Goal: Task Accomplishment & Management: Use online tool/utility

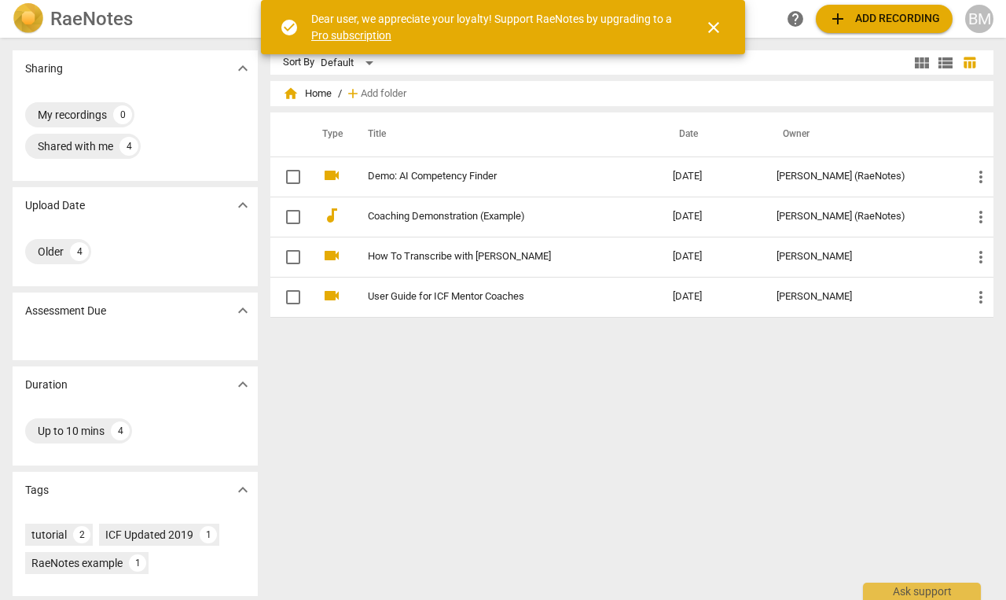
click at [881, 17] on span "add Add recording" at bounding box center [884, 18] width 112 height 19
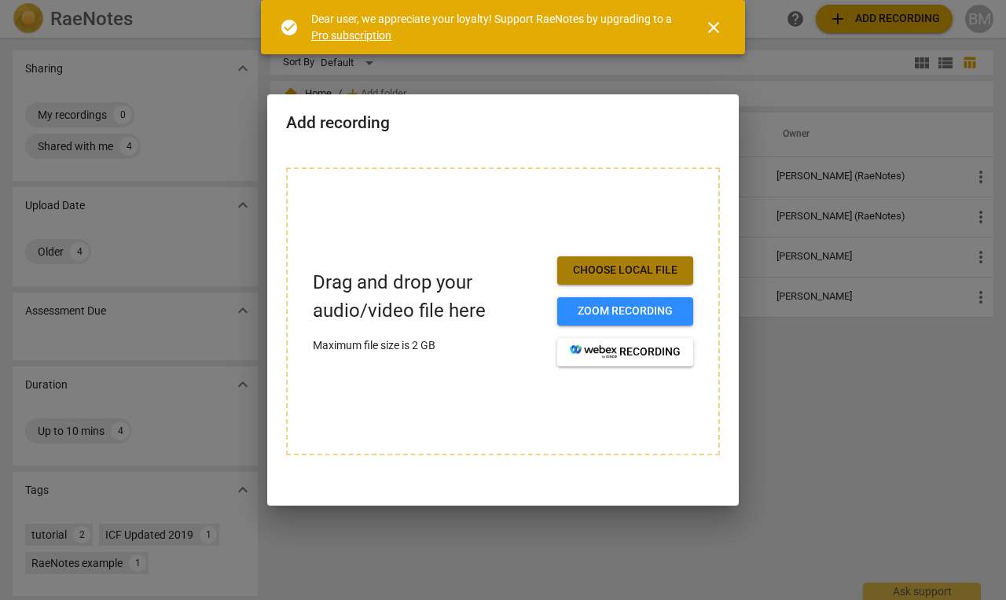
click at [612, 272] on span "Choose local file" at bounding box center [625, 270] width 111 height 16
click at [434, 229] on div "Drag and drop your audio/video file here Maximum file size is 2 GB Choose local…" at bounding box center [503, 311] width 434 height 288
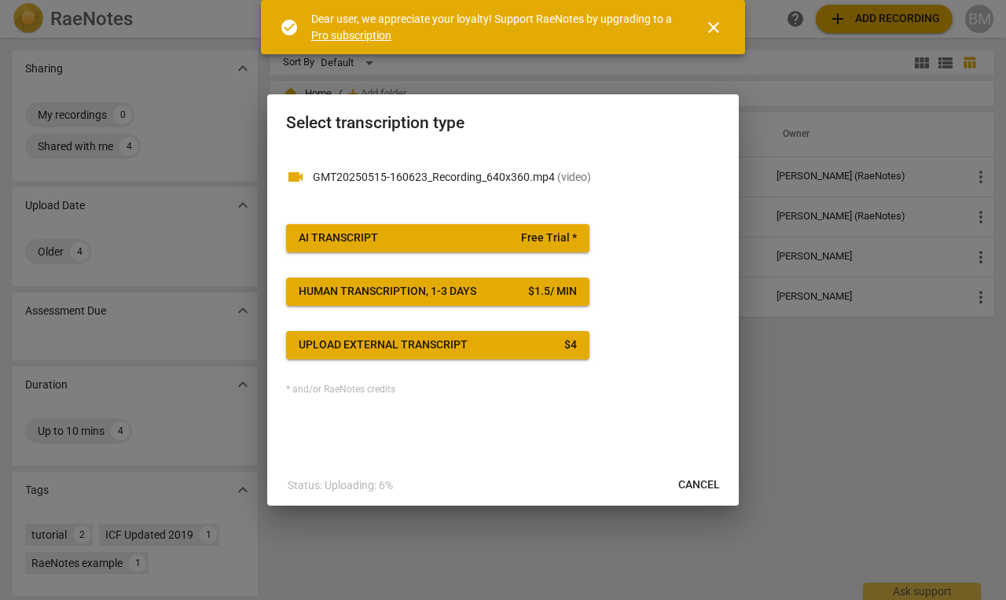
click at [477, 348] on span "Upload external transcript $ 4" at bounding box center [438, 345] width 278 height 16
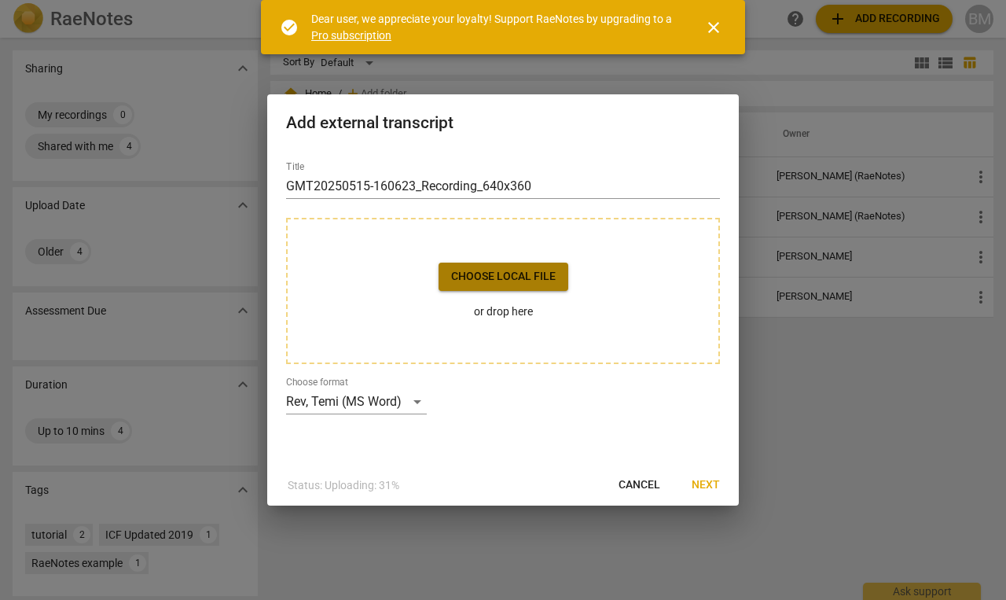
click at [516, 281] on span "Choose local file" at bounding box center [503, 277] width 105 height 16
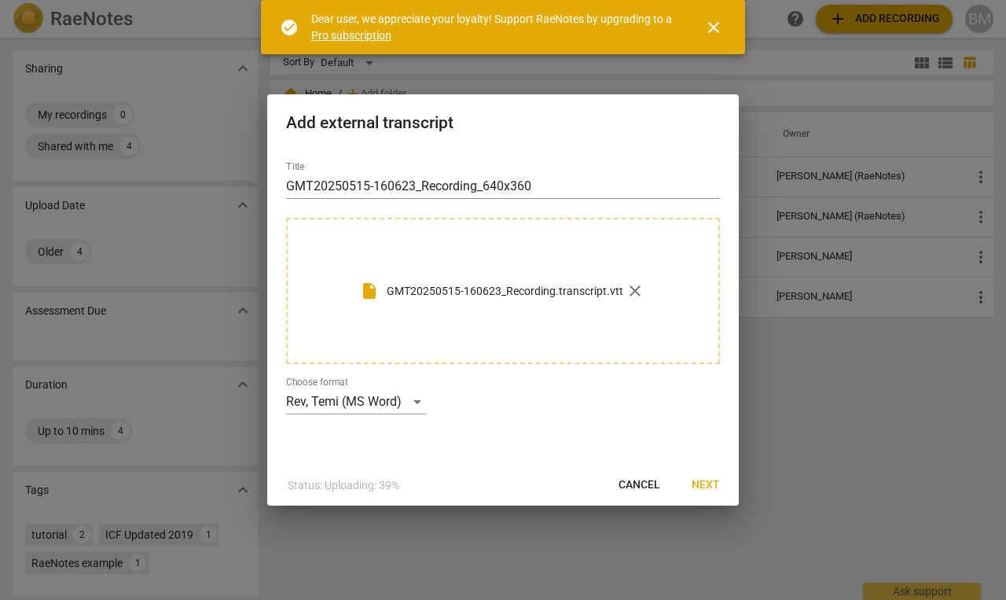
click at [703, 481] on span "Next" at bounding box center [706, 485] width 28 height 16
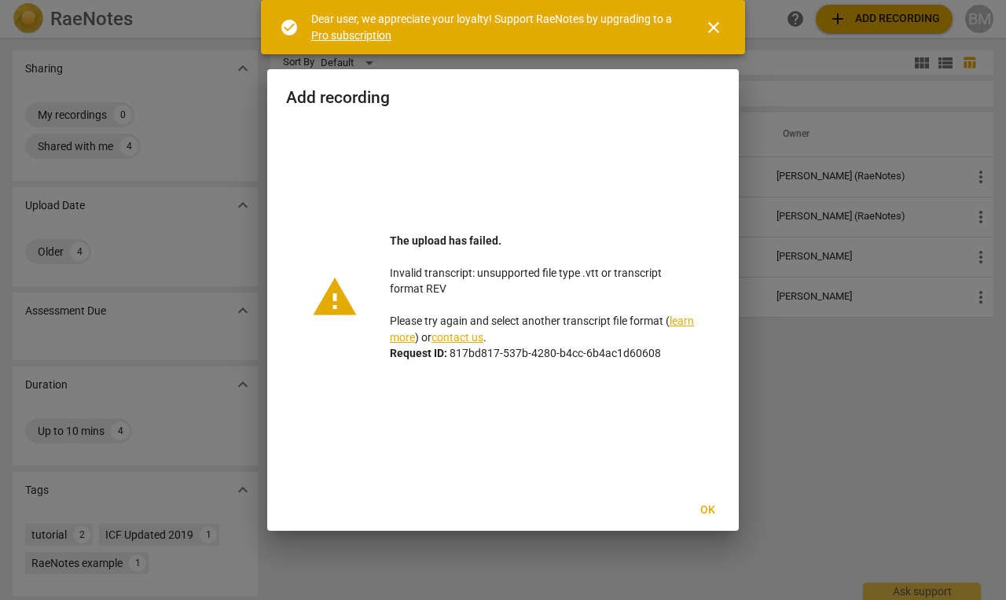
click at [706, 505] on span "Ok" at bounding box center [707, 510] width 25 height 16
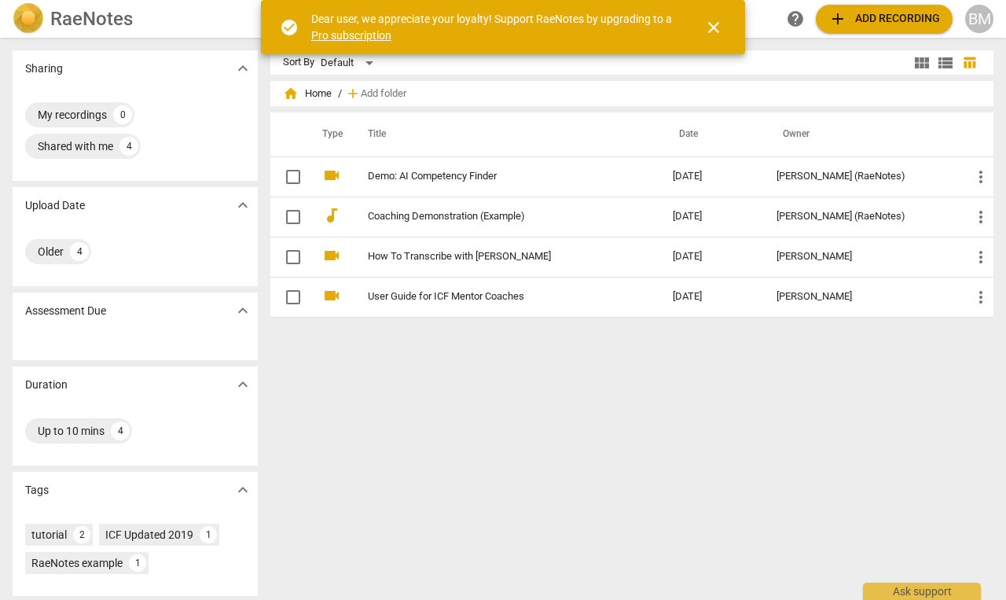
click at [888, 20] on span "add Add recording" at bounding box center [884, 18] width 112 height 19
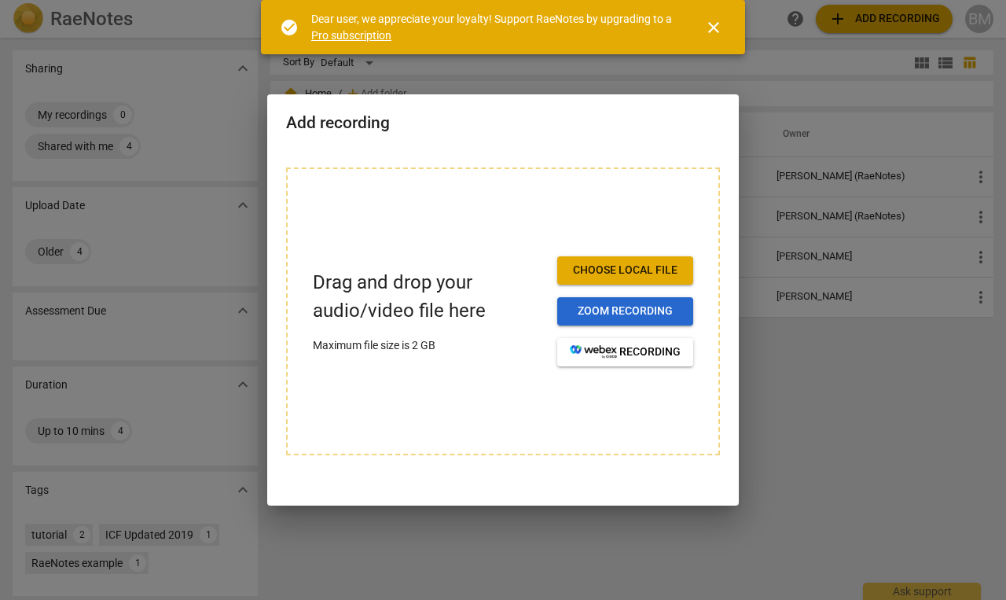
click at [612, 315] on span "Zoom recording" at bounding box center [625, 311] width 111 height 16
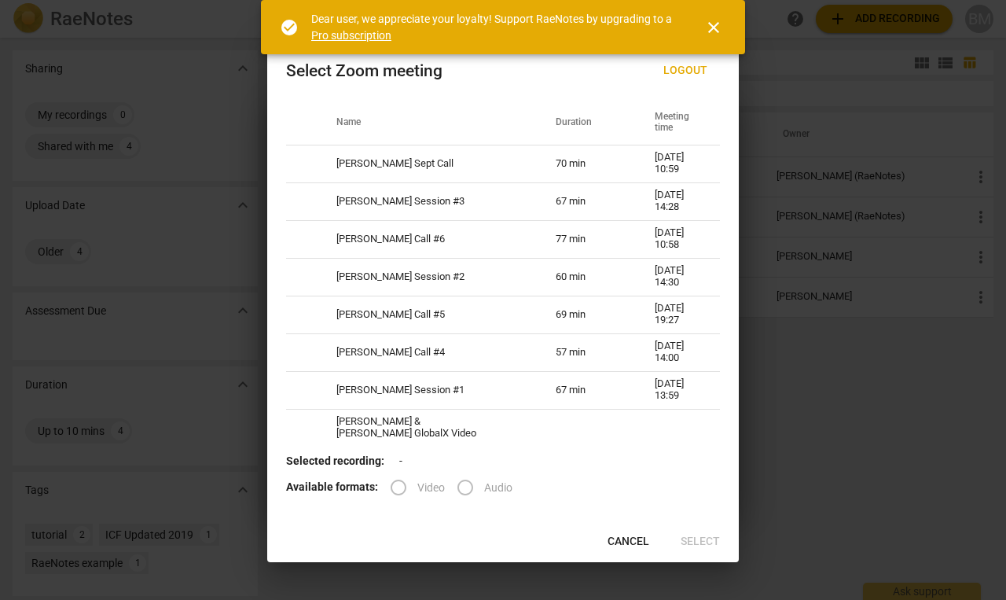
click at [694, 61] on button "Logout" at bounding box center [685, 71] width 69 height 28
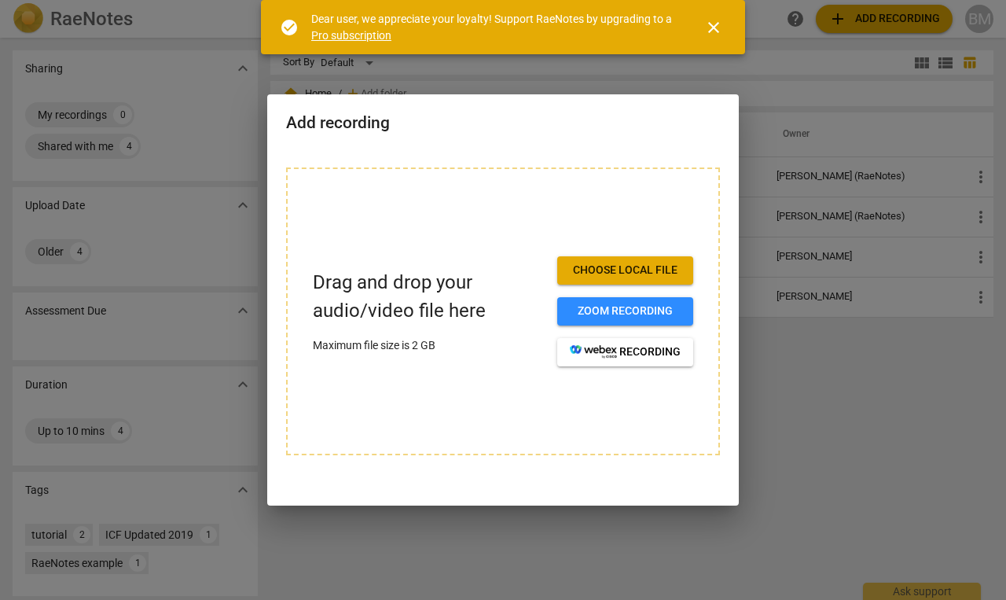
click at [717, 27] on span "close" at bounding box center [713, 27] width 19 height 19
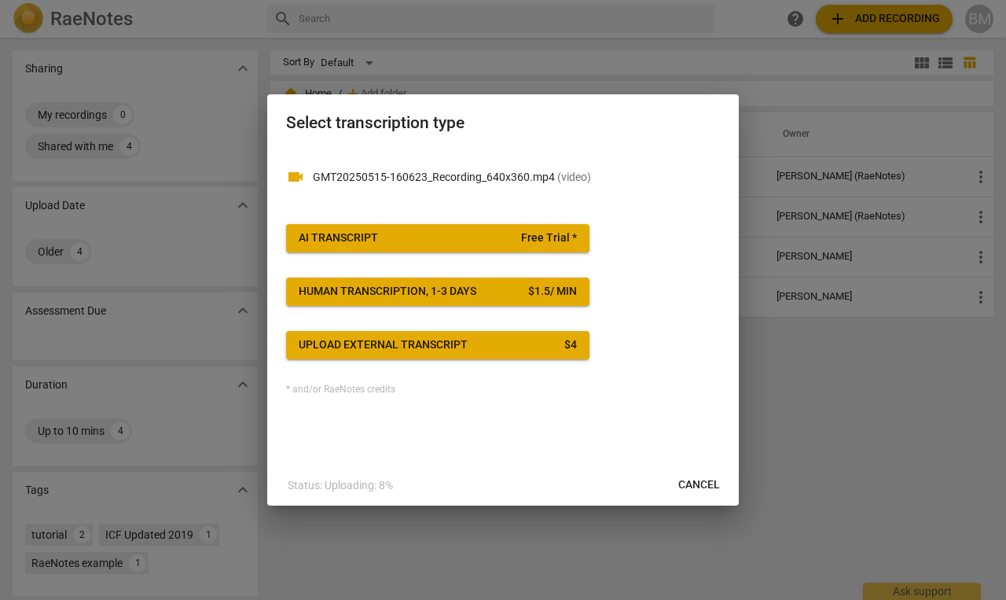
click at [456, 236] on span "AI Transcript Free Trial *" at bounding box center [438, 238] width 278 height 16
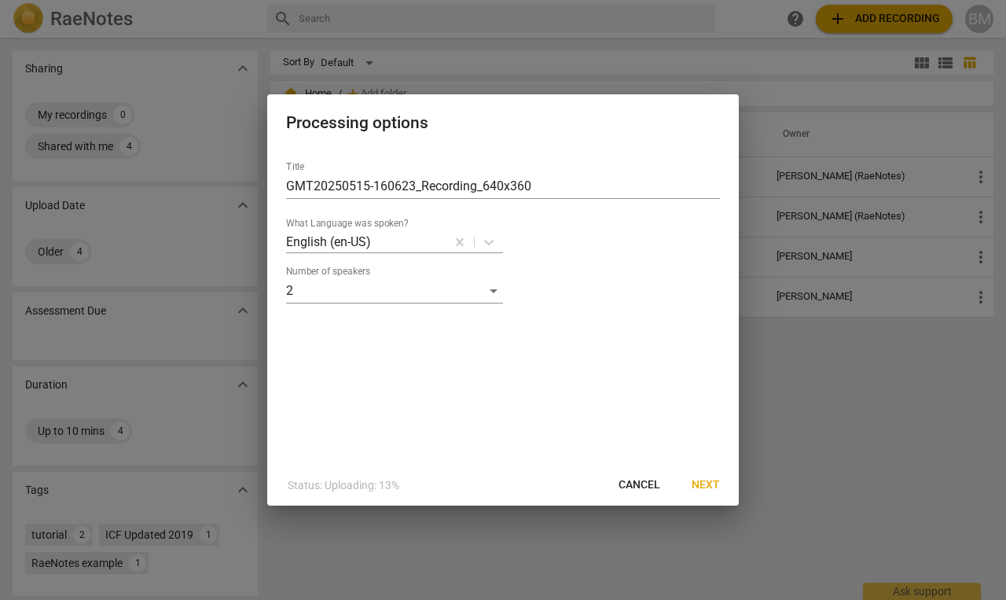
click at [705, 480] on span "Next" at bounding box center [706, 485] width 28 height 16
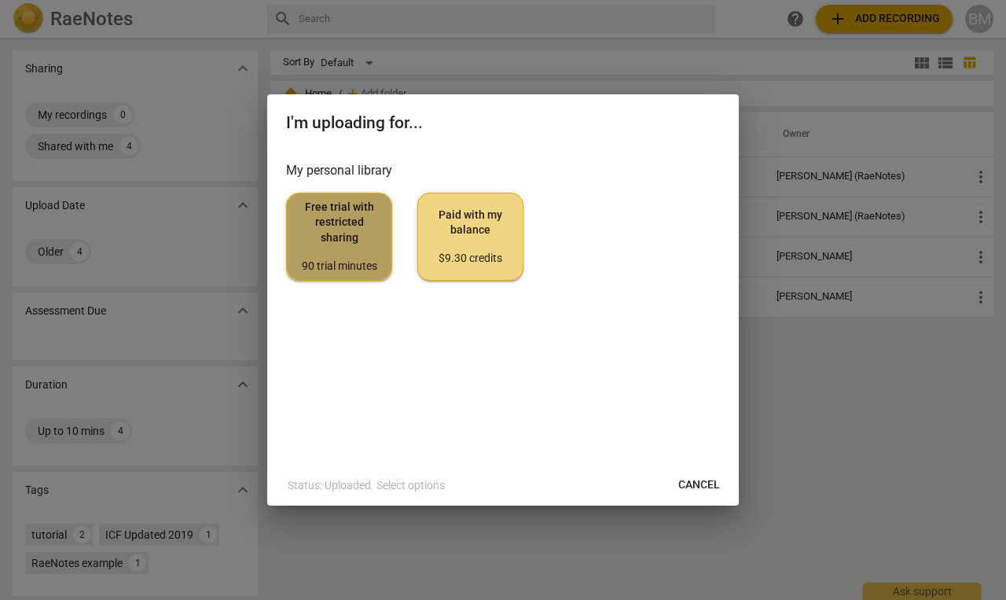
click at [360, 250] on span "Free trial with restricted sharing 90 trial minutes" at bounding box center [338, 237] width 79 height 74
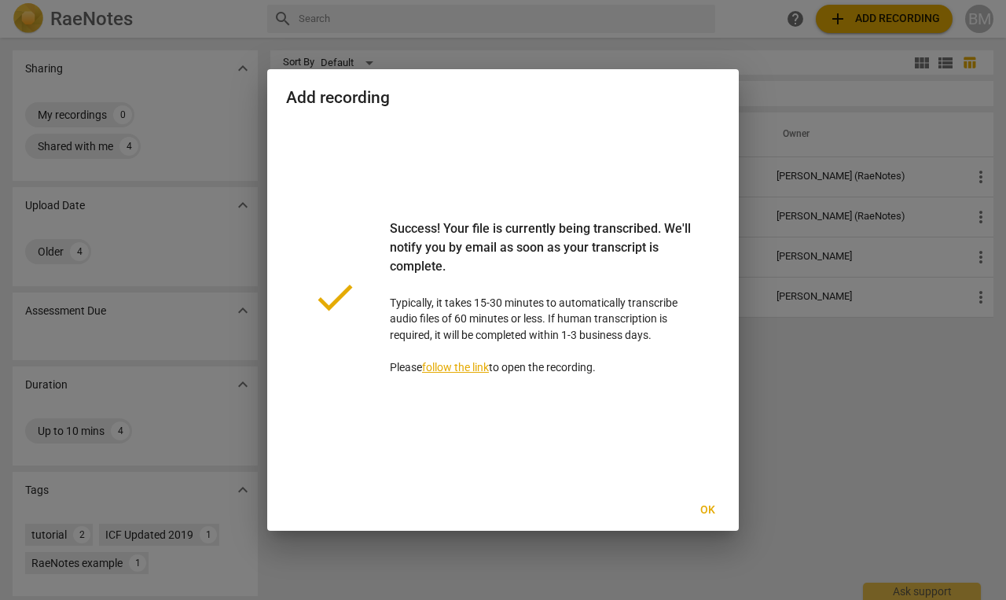
click at [704, 509] on span "Ok" at bounding box center [707, 510] width 25 height 16
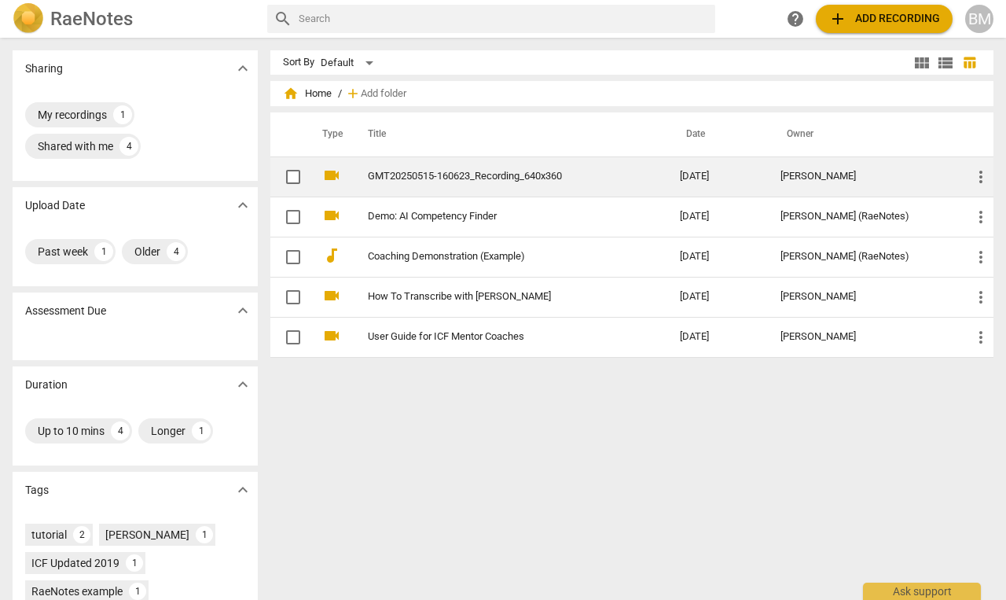
click at [847, 174] on div "[PERSON_NAME]" at bounding box center [863, 177] width 166 height 12
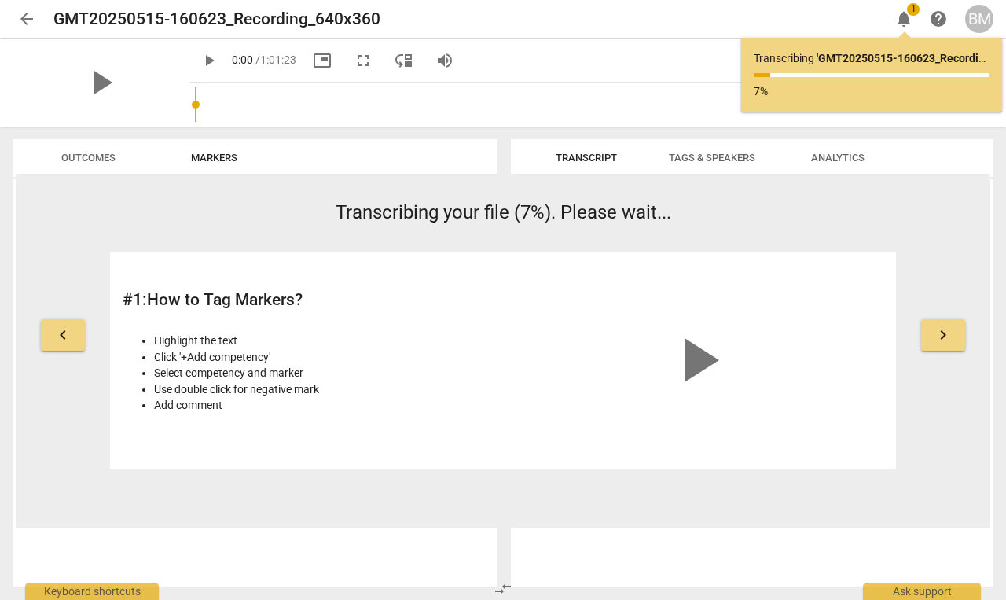
click at [948, 342] on span "keyboard_arrow_right" at bounding box center [943, 334] width 19 height 19
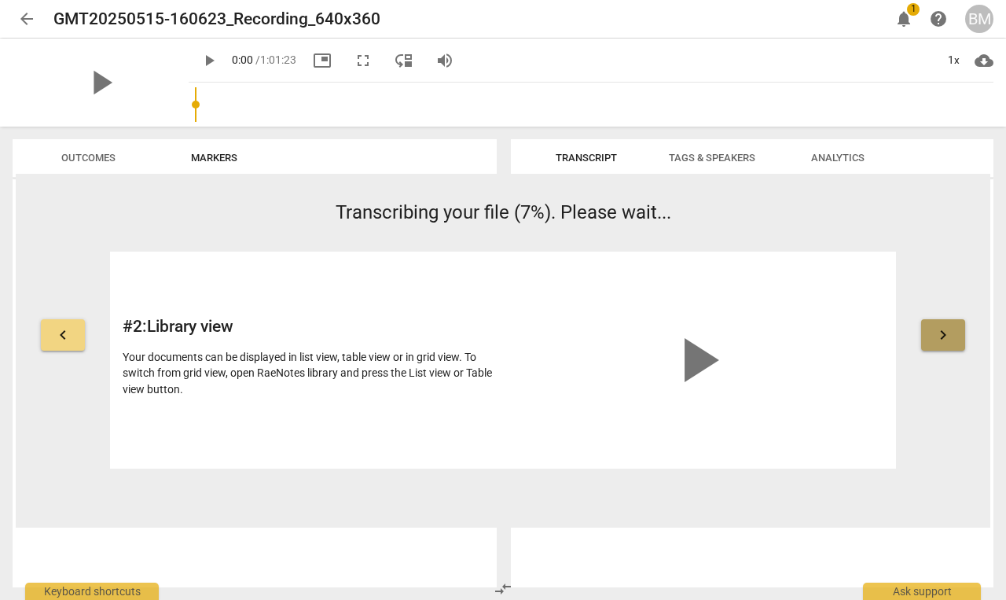
click at [948, 342] on span "keyboard_arrow_right" at bounding box center [943, 334] width 19 height 19
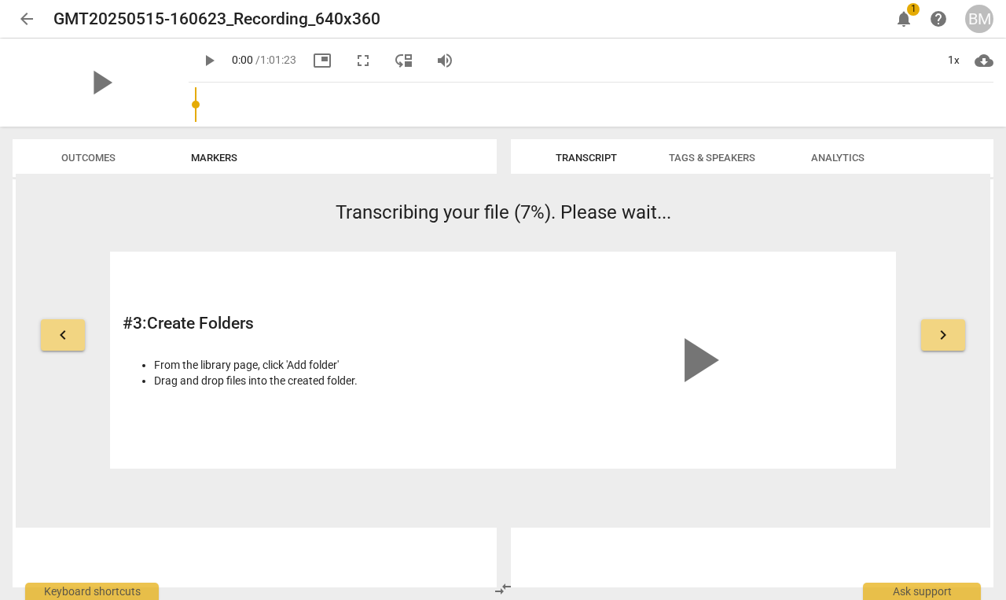
click at [948, 342] on span "keyboard_arrow_right" at bounding box center [943, 334] width 19 height 19
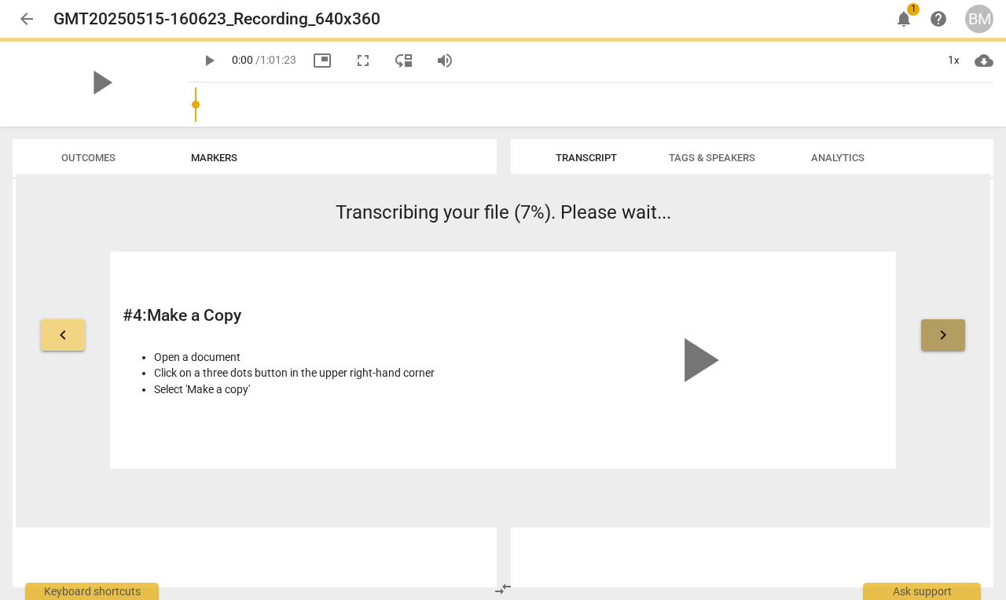
click at [948, 342] on span "keyboard_arrow_right" at bounding box center [943, 334] width 19 height 19
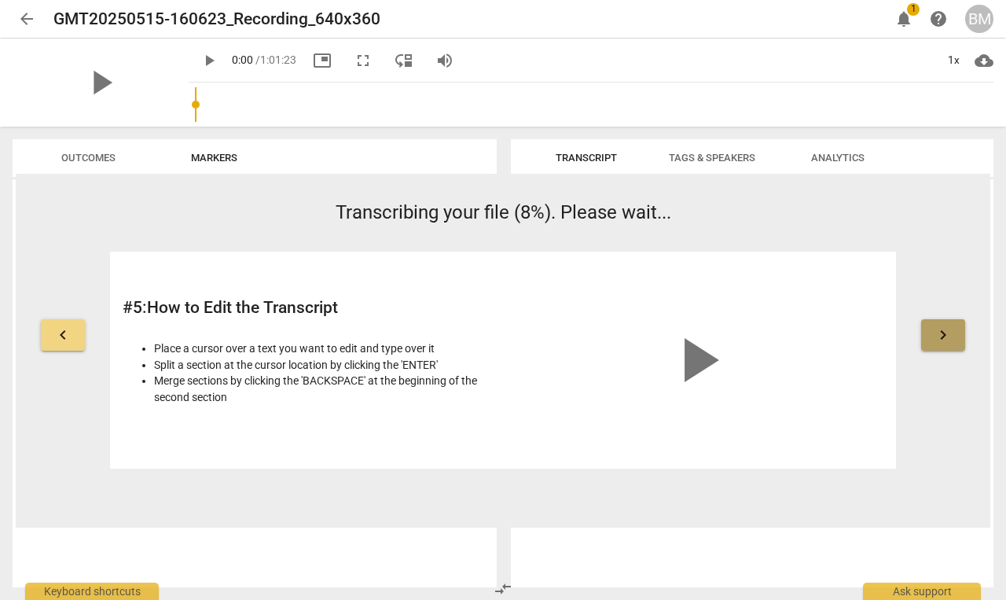
click at [948, 342] on span "keyboard_arrow_right" at bounding box center [943, 334] width 19 height 19
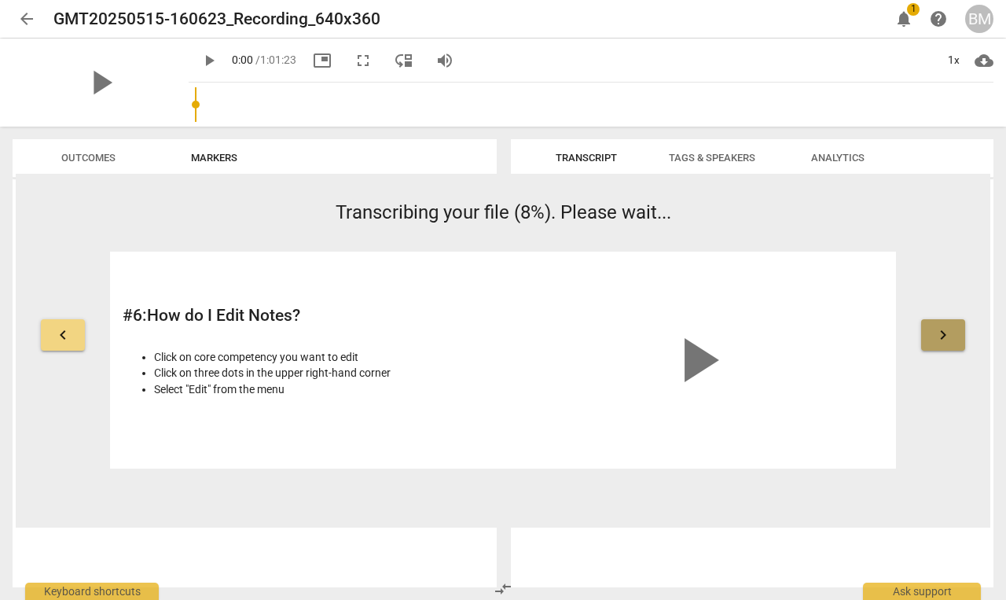
click at [948, 343] on span "keyboard_arrow_right" at bounding box center [943, 334] width 19 height 19
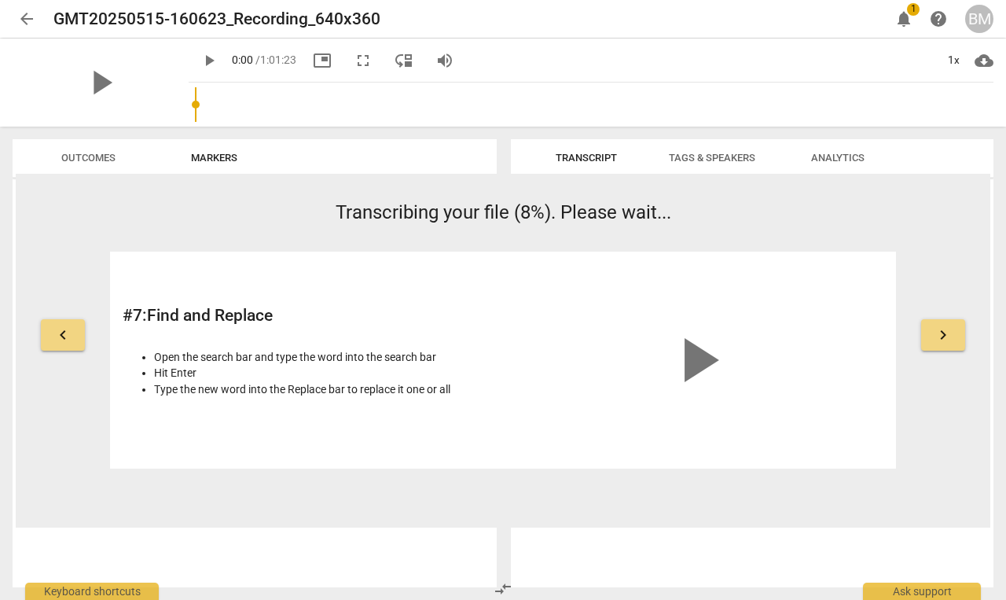
click at [948, 343] on span "keyboard_arrow_right" at bounding box center [943, 334] width 19 height 19
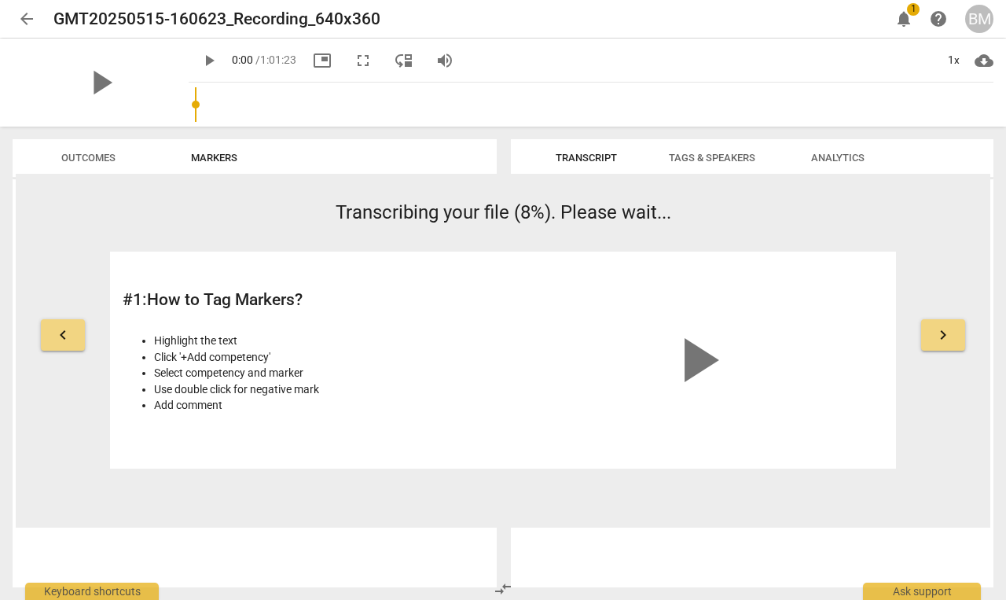
click at [948, 343] on span "keyboard_arrow_right" at bounding box center [943, 334] width 19 height 19
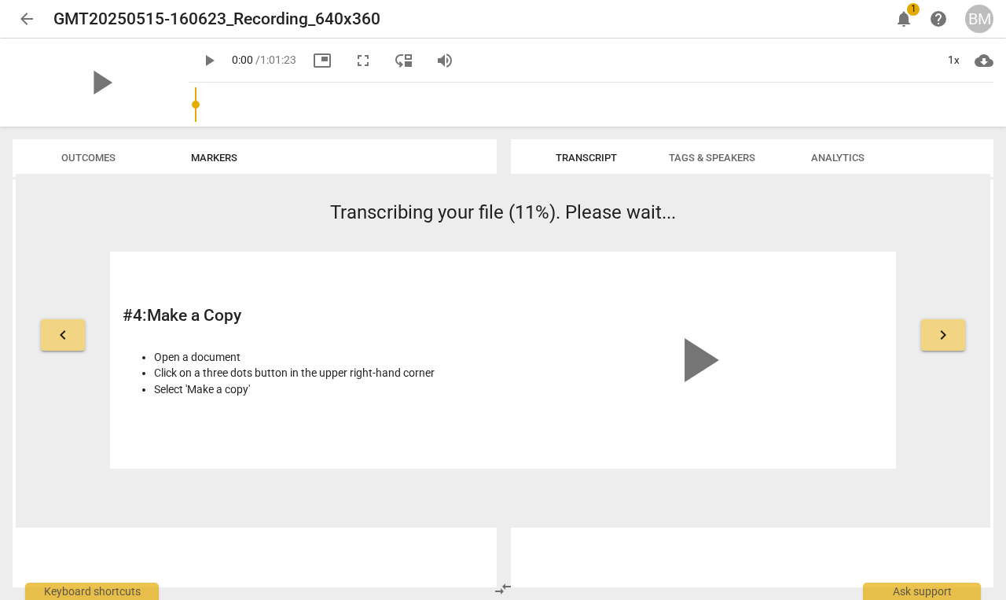
click at [72, 332] on button "keyboard_arrow_left" at bounding box center [63, 334] width 44 height 31
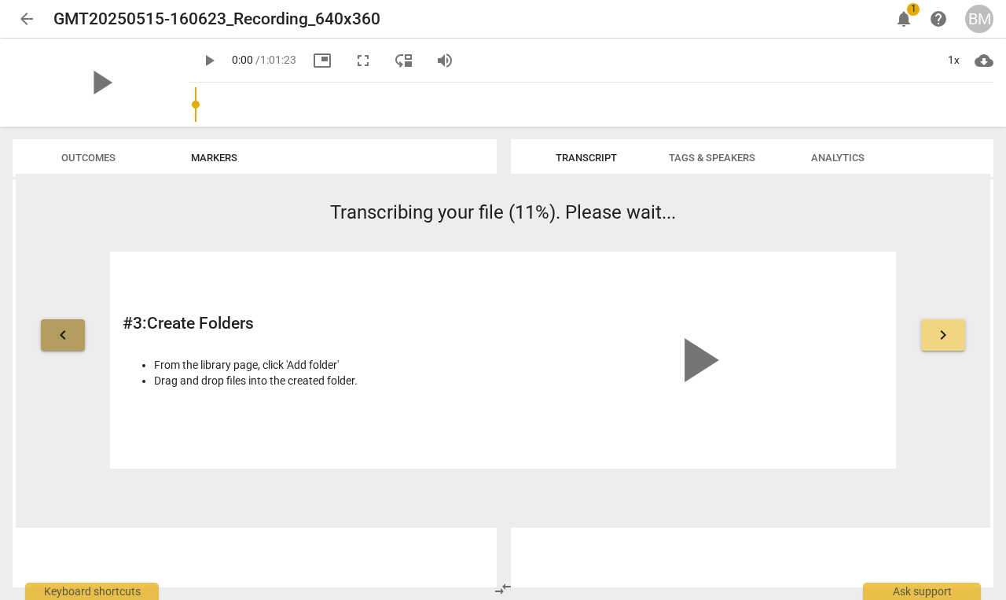
click at [72, 332] on button "keyboard_arrow_left" at bounding box center [63, 334] width 44 height 31
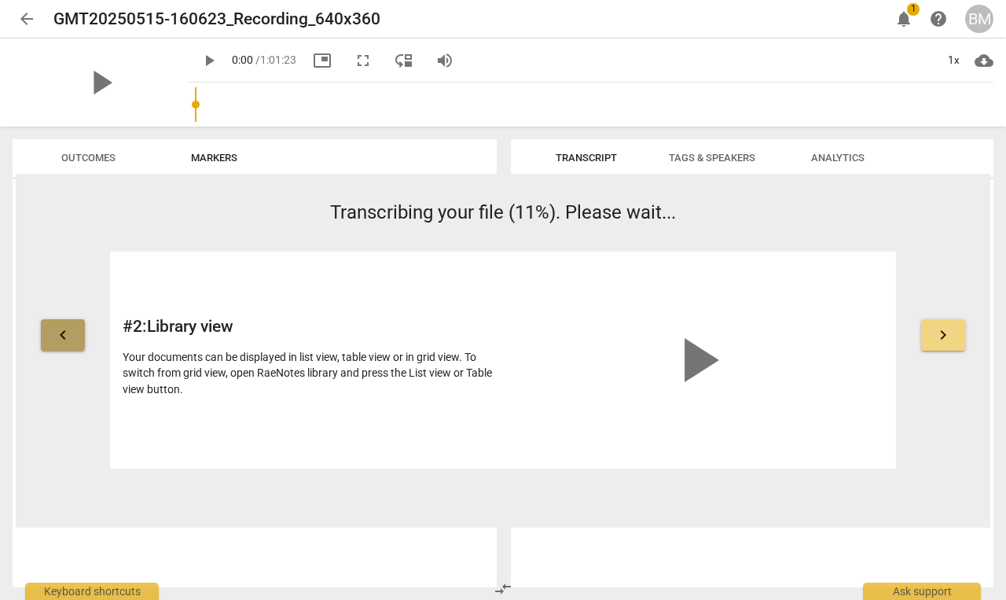
click at [72, 332] on button "keyboard_arrow_left" at bounding box center [63, 334] width 44 height 31
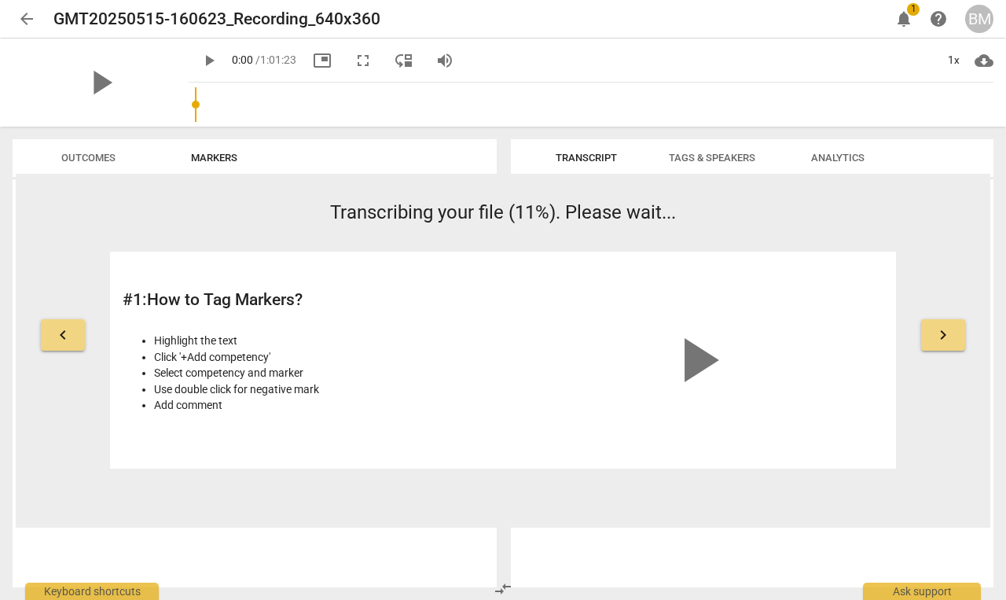
click at [66, 335] on span "keyboard_arrow_left" at bounding box center [62, 334] width 19 height 19
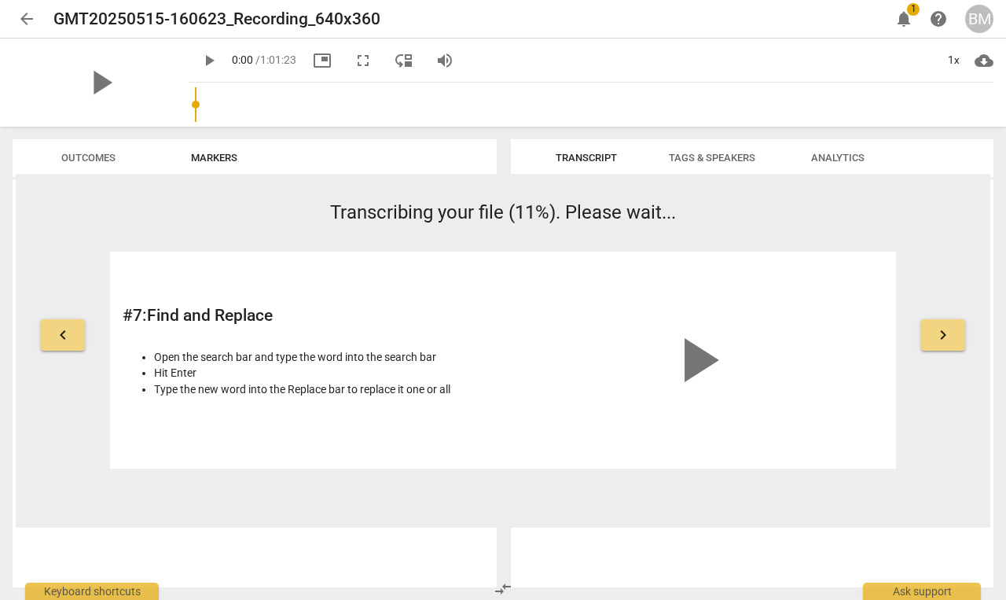
click at [937, 333] on span "keyboard_arrow_right" at bounding box center [943, 334] width 19 height 19
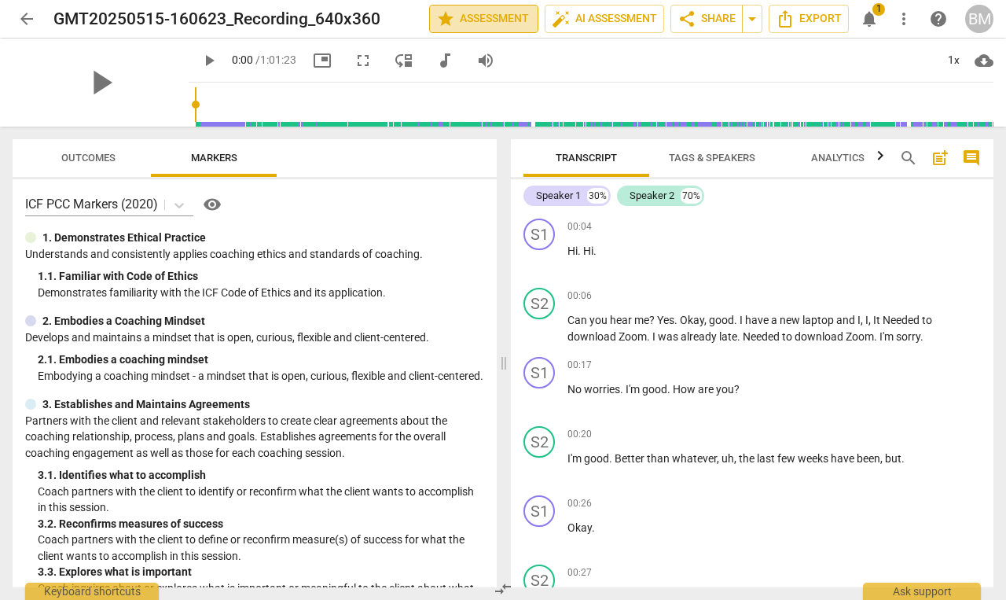
click at [484, 17] on span "star Assessment" at bounding box center [483, 18] width 95 height 19
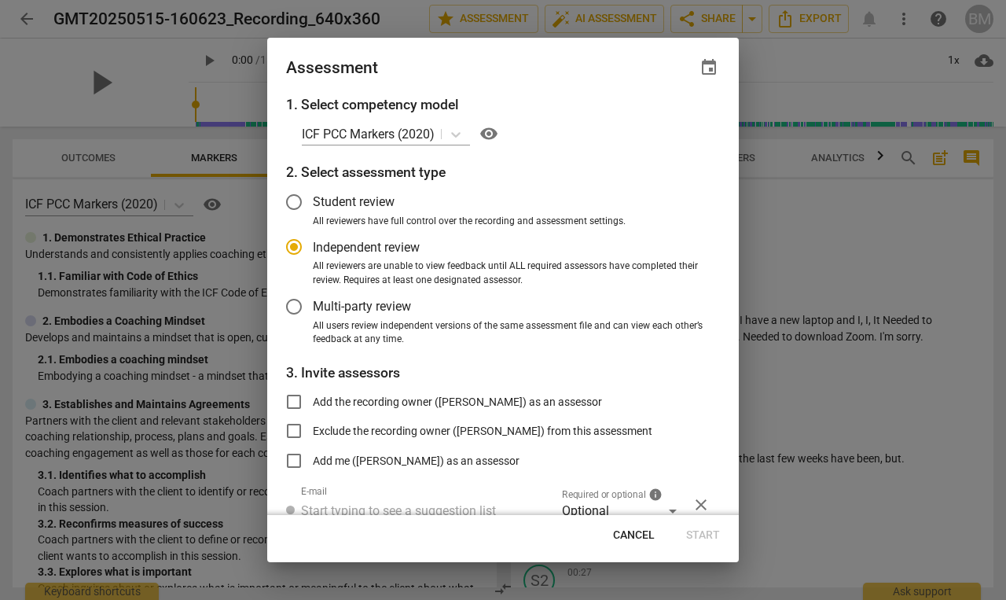
click at [486, 132] on span "visibility" at bounding box center [488, 133] width 19 height 19
radio input "false"
click at [295, 195] on input "Student review" at bounding box center [294, 202] width 38 height 38
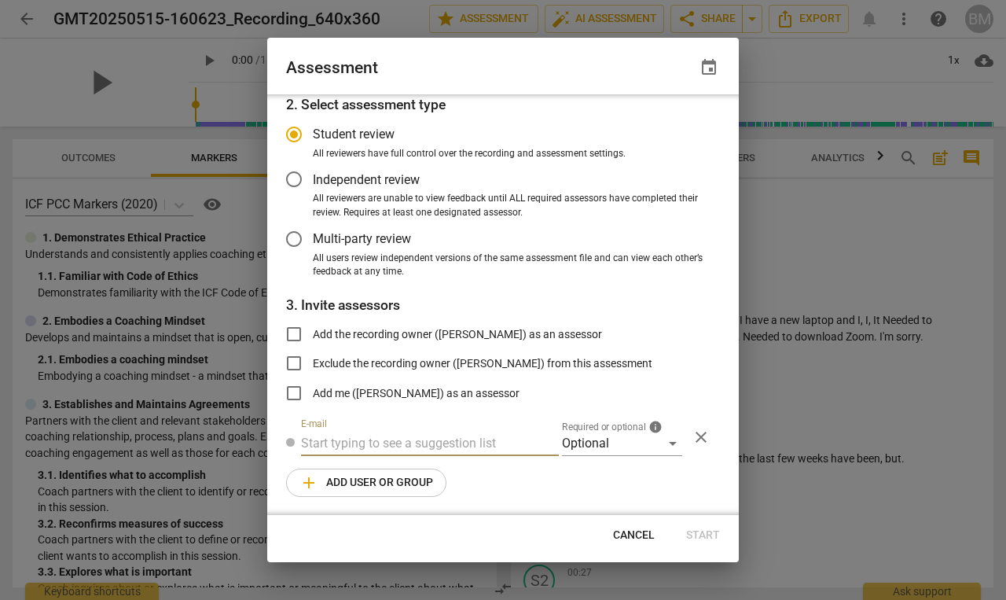
click at [381, 444] on input "text" at bounding box center [430, 443] width 258 height 25
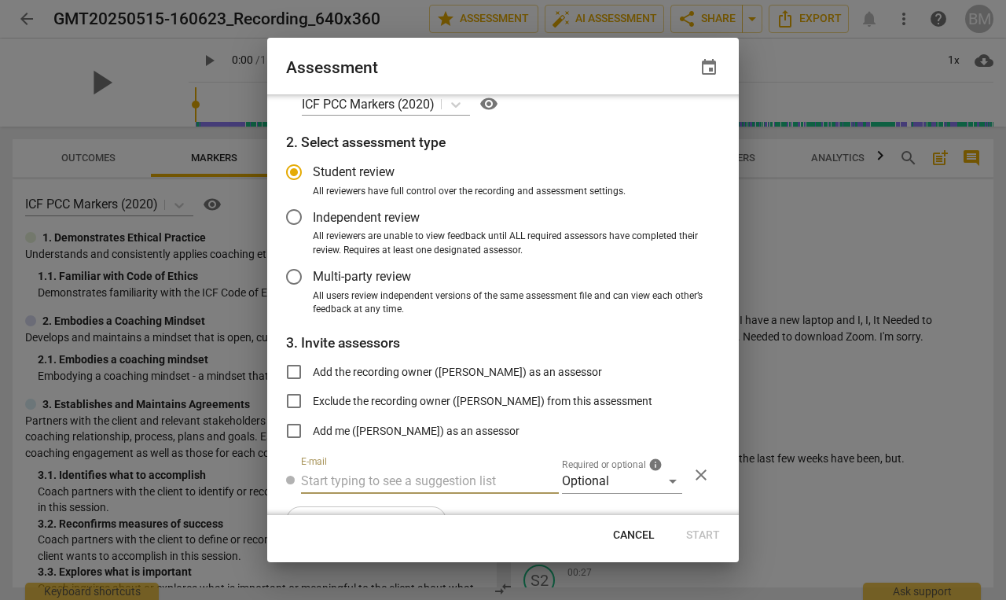
scroll to position [31, 0]
radio input "false"
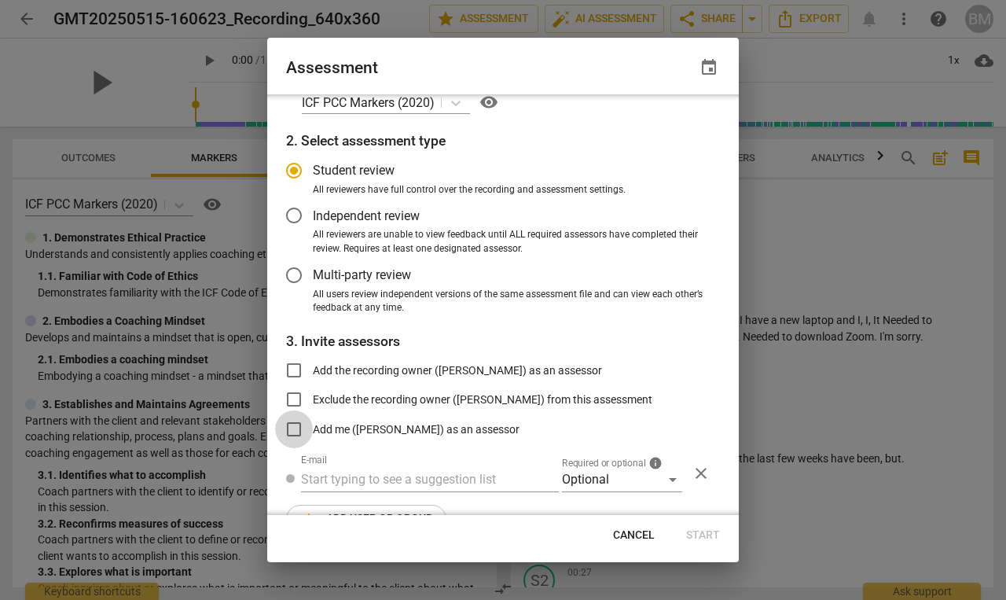
click at [295, 426] on input "Add me ([PERSON_NAME]) as an assessor" at bounding box center [294, 429] width 38 height 38
checkbox input "true"
radio input "false"
click at [293, 427] on input "Add me ([PERSON_NAME]) as an assessor" at bounding box center [294, 429] width 38 height 38
checkbox input "false"
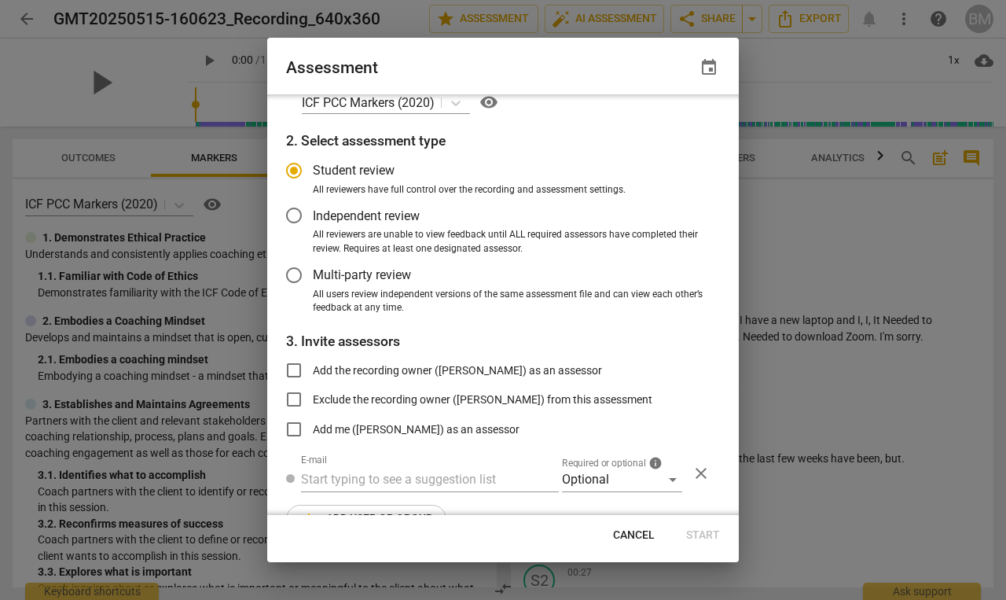
scroll to position [0, 0]
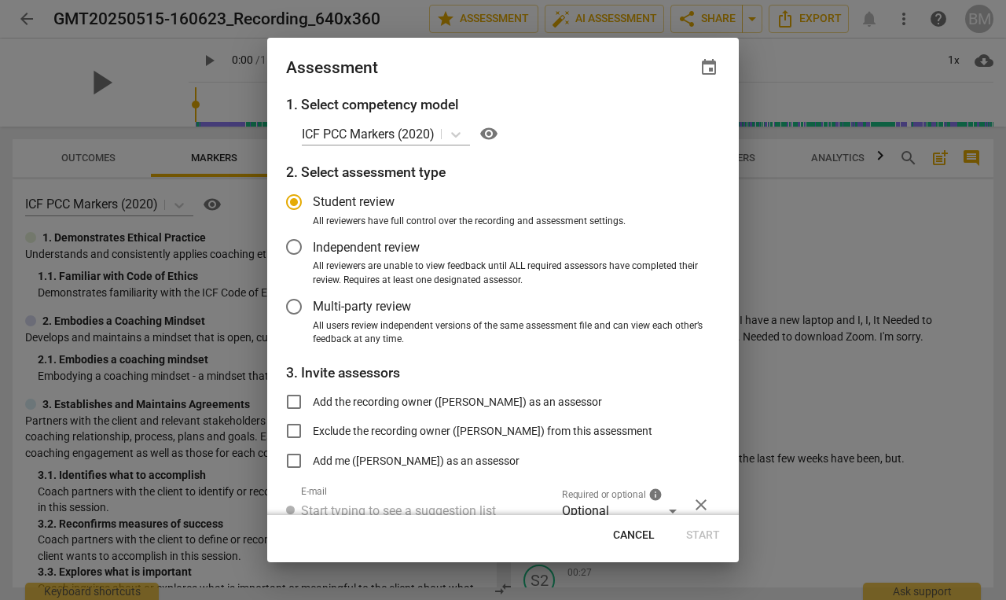
radio input "false"
click at [292, 250] on input "Independent review" at bounding box center [294, 247] width 38 height 38
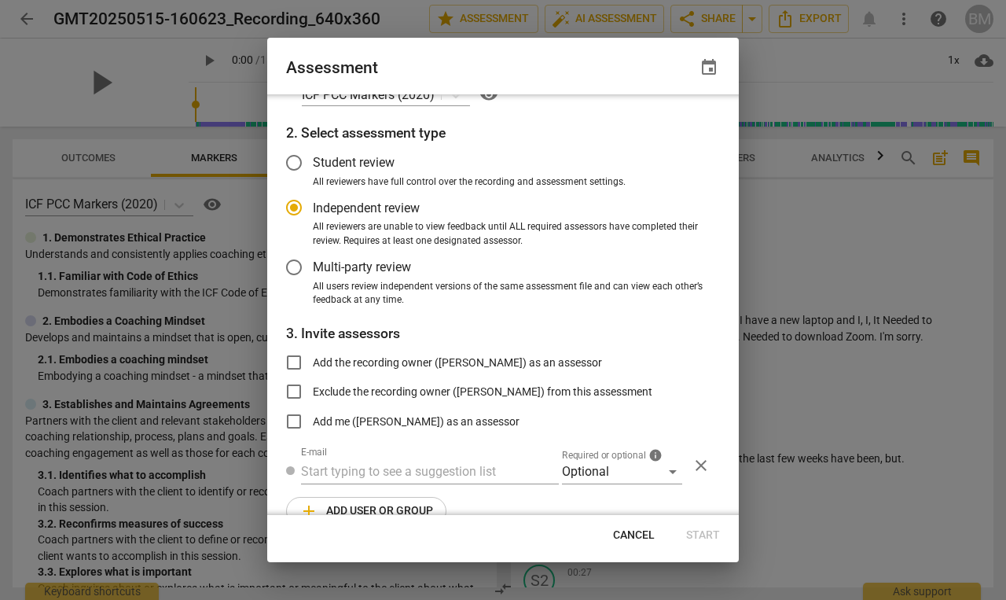
scroll to position [68, 0]
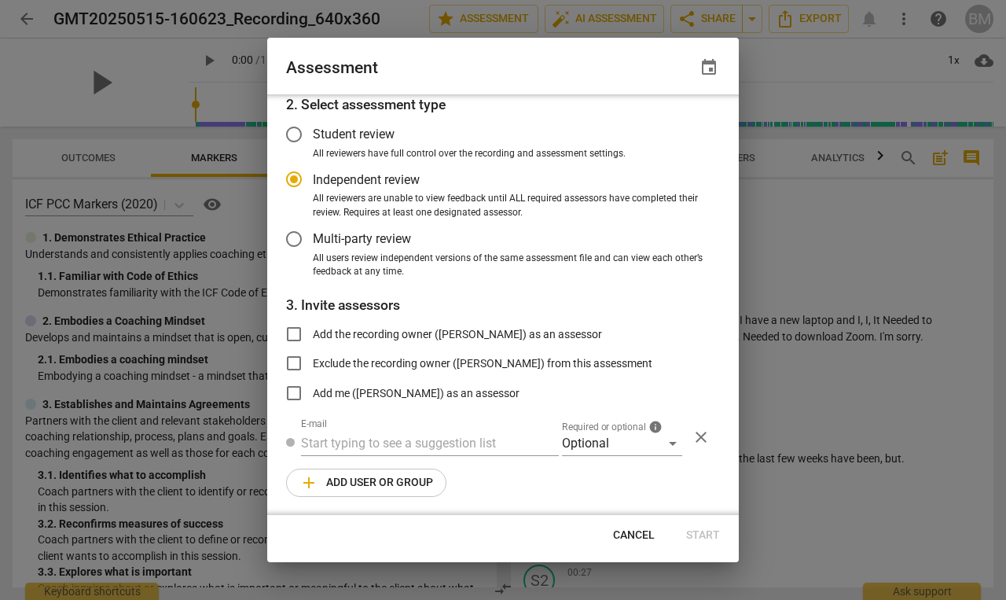
click at [811, 229] on div at bounding box center [503, 300] width 1006 height 600
radio input "false"
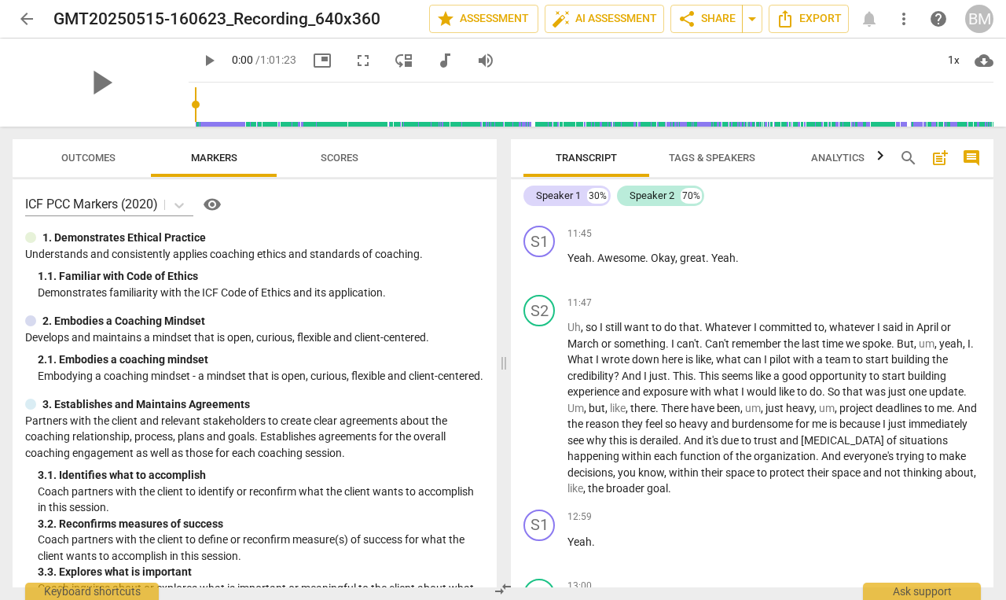
scroll to position [3571, 0]
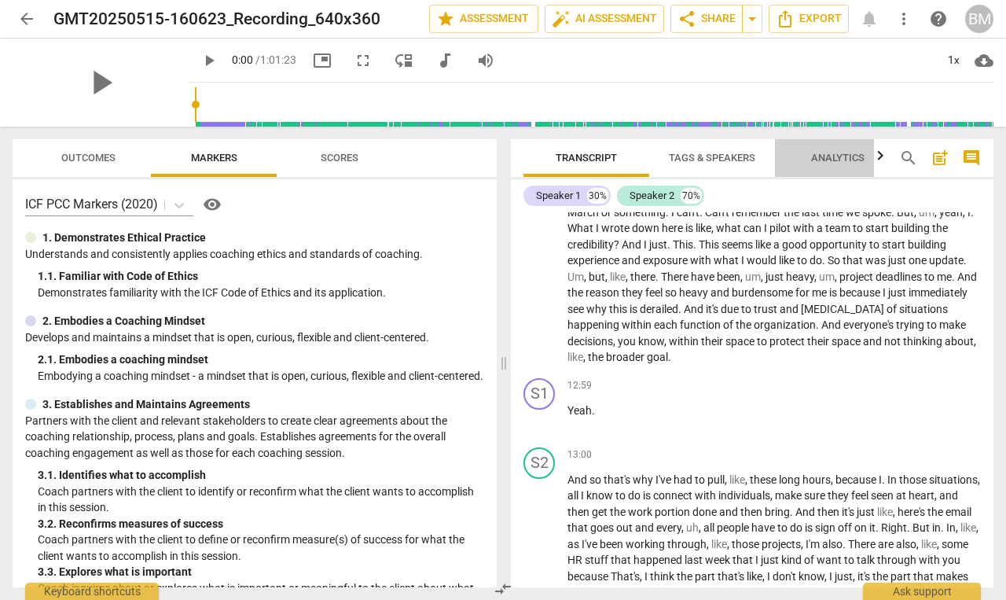
click at [853, 158] on span "Analytics" at bounding box center [837, 158] width 53 height 12
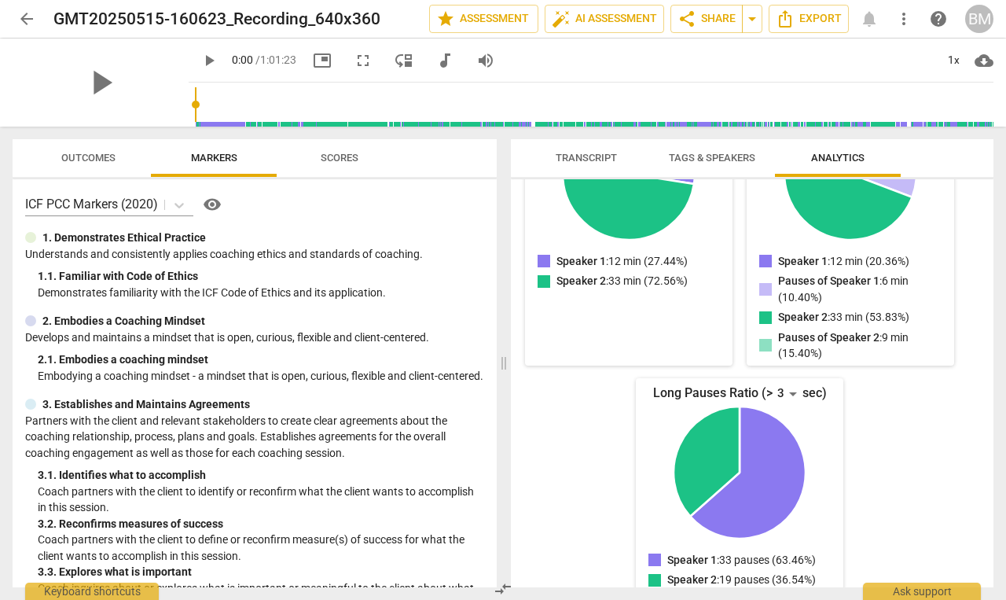
scroll to position [316, 0]
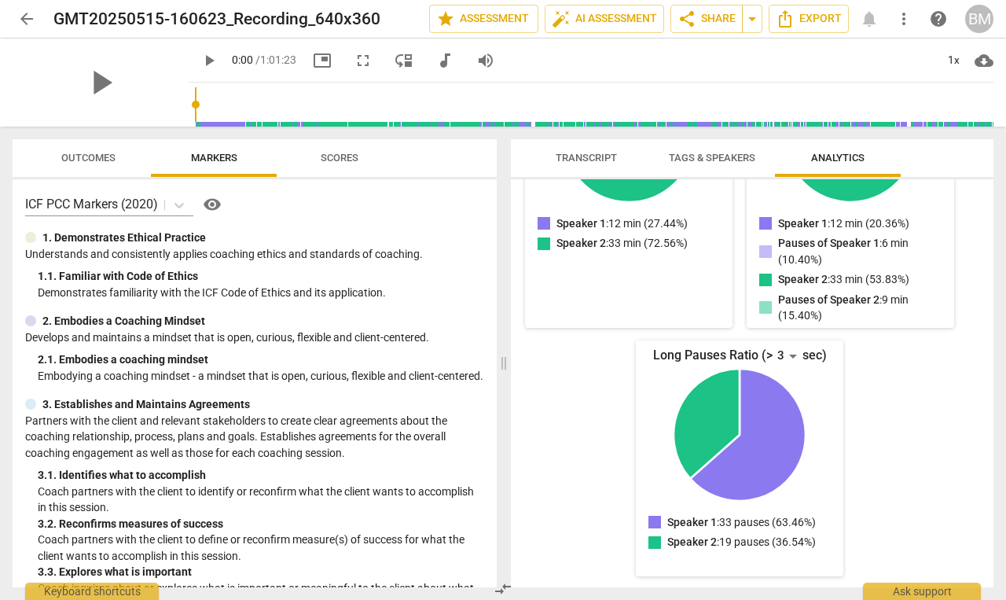
click at [714, 153] on span "Tags & Speakers" at bounding box center [712, 158] width 86 height 12
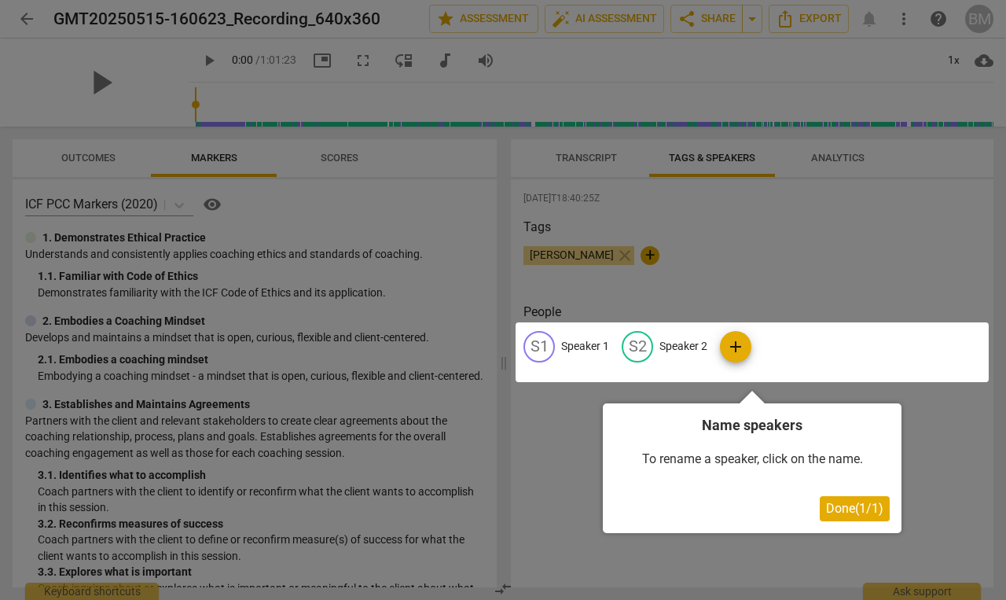
click at [856, 519] on button "Done ( 1 / 1 )" at bounding box center [855, 508] width 70 height 25
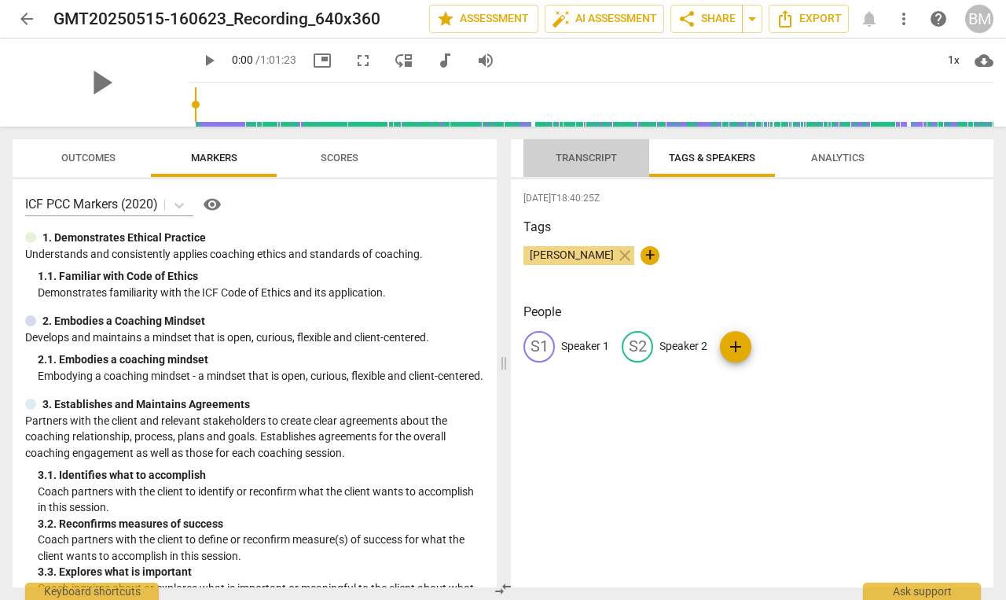
click at [563, 144] on button "Transcript" at bounding box center [586, 158] width 126 height 38
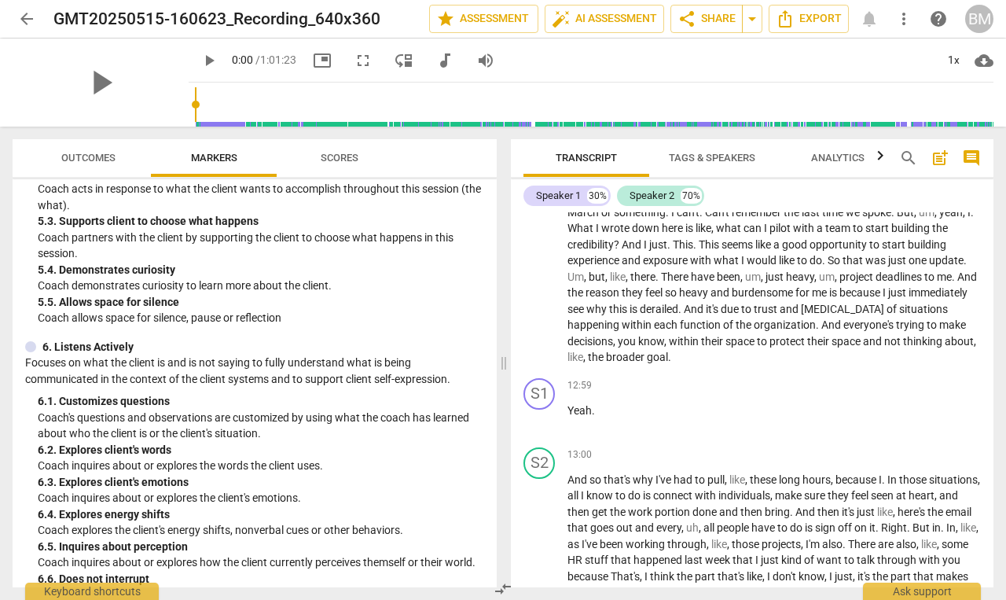
scroll to position [898, 0]
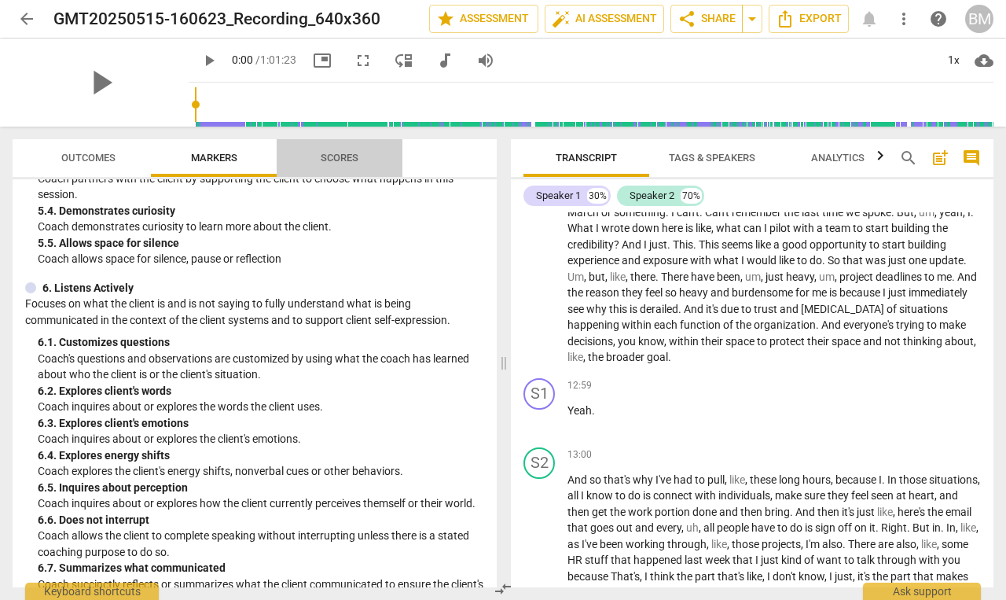
click at [339, 165] on span "Scores" at bounding box center [339, 158] width 75 height 21
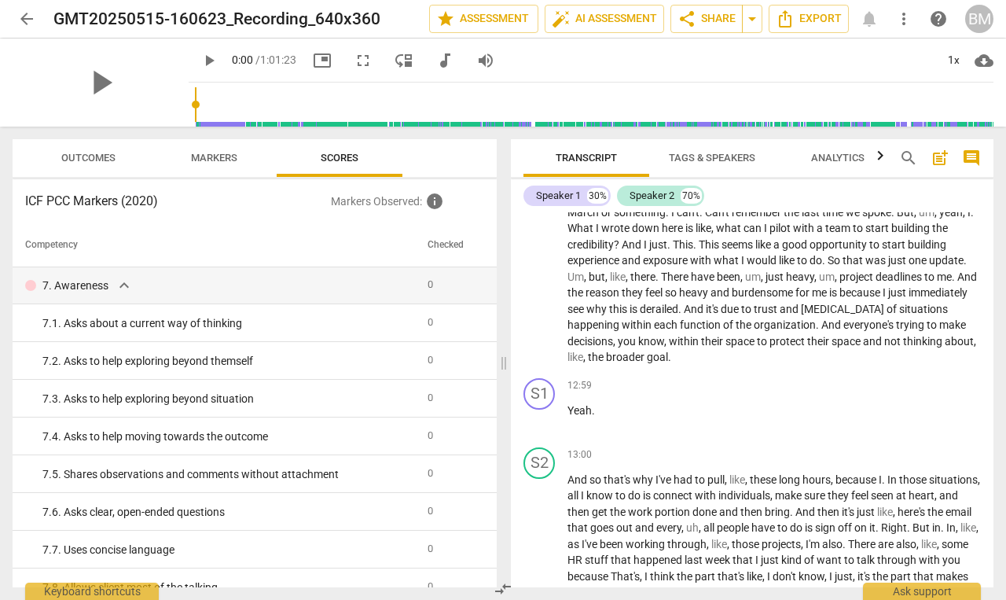
scroll to position [1073, 0]
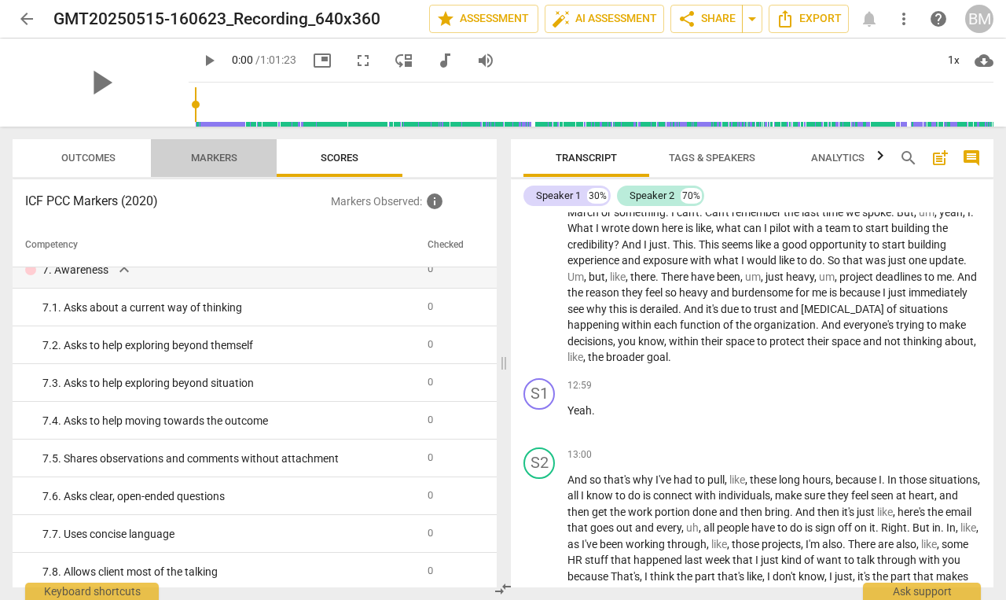
click at [227, 150] on span "Markers" at bounding box center [214, 158] width 84 height 21
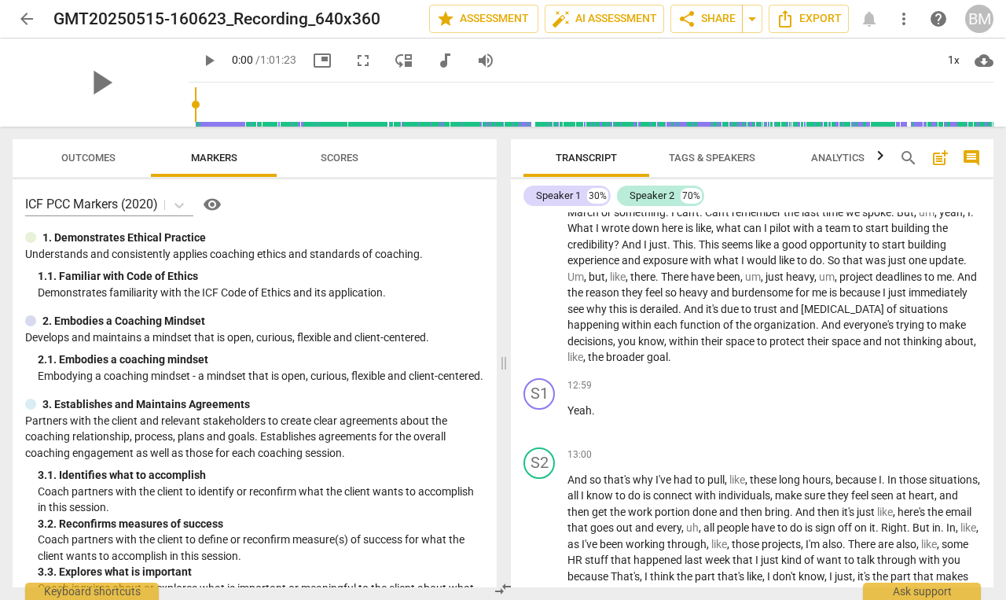
click at [121, 160] on span "Outcomes" at bounding box center [88, 158] width 92 height 21
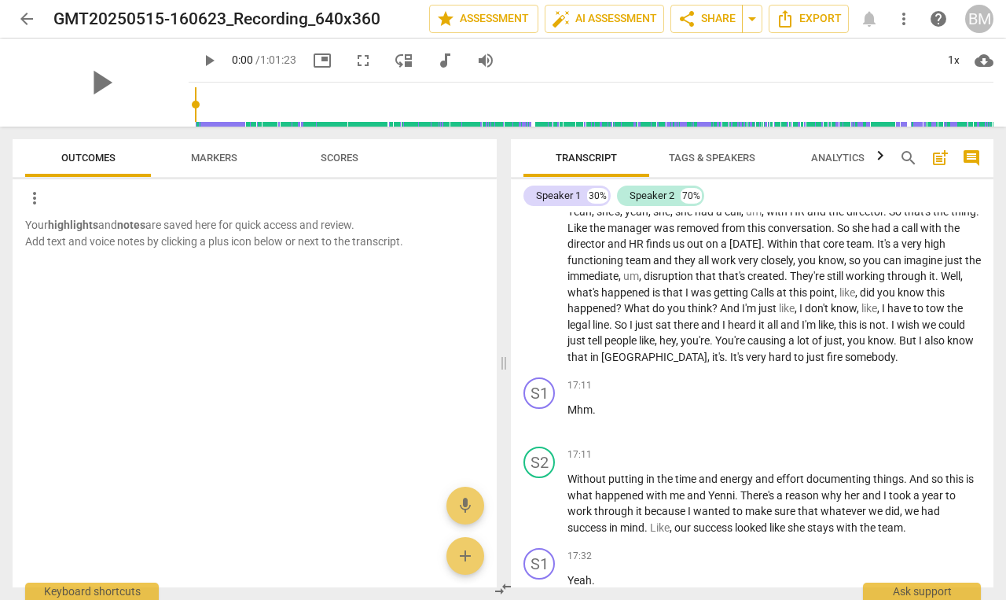
scroll to position [4736, 0]
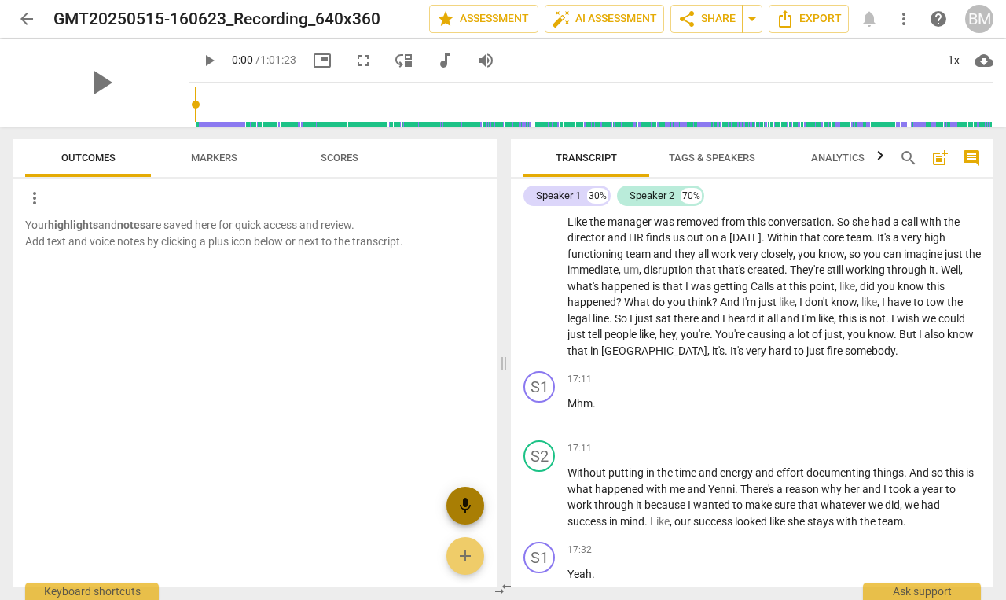
click at [466, 508] on span "mic" at bounding box center [465, 505] width 19 height 19
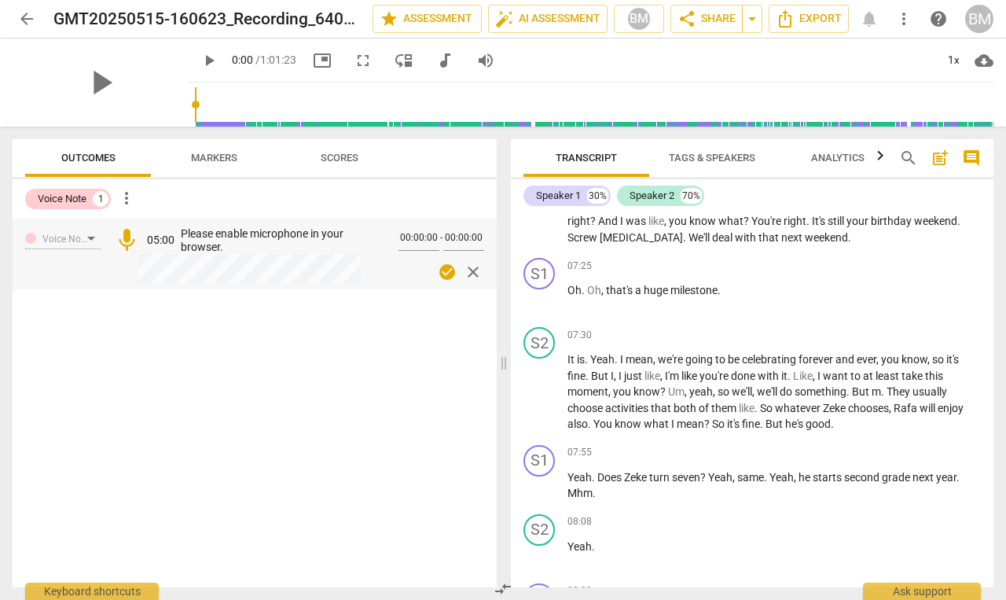
scroll to position [2196, 0]
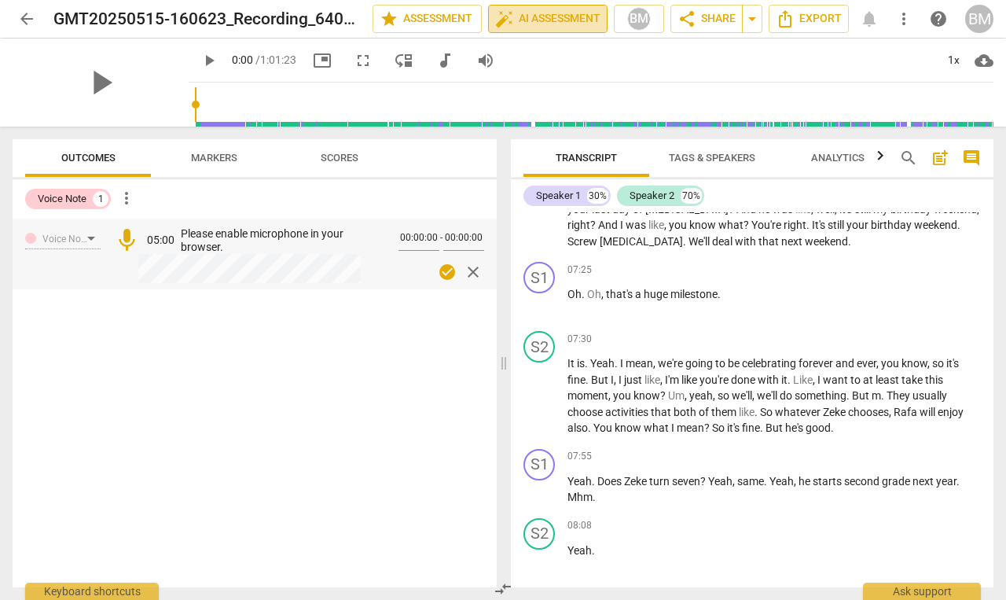
click at [555, 25] on span "auto_fix_high AI Assessment" at bounding box center [547, 18] width 105 height 19
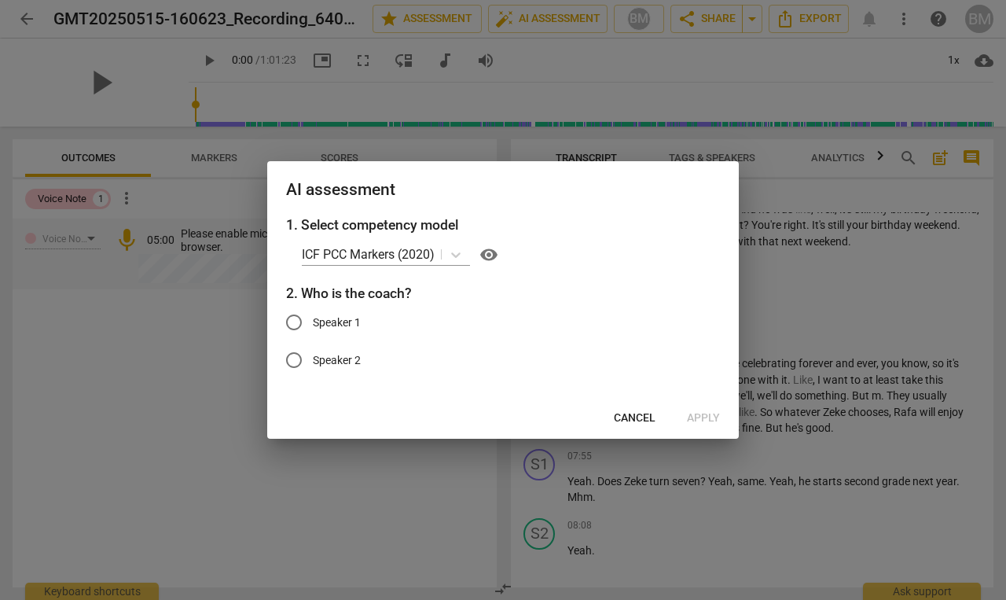
click at [292, 323] on input "Speaker 1" at bounding box center [294, 322] width 38 height 38
radio input "true"
click at [709, 421] on span "Apply" at bounding box center [703, 418] width 33 height 16
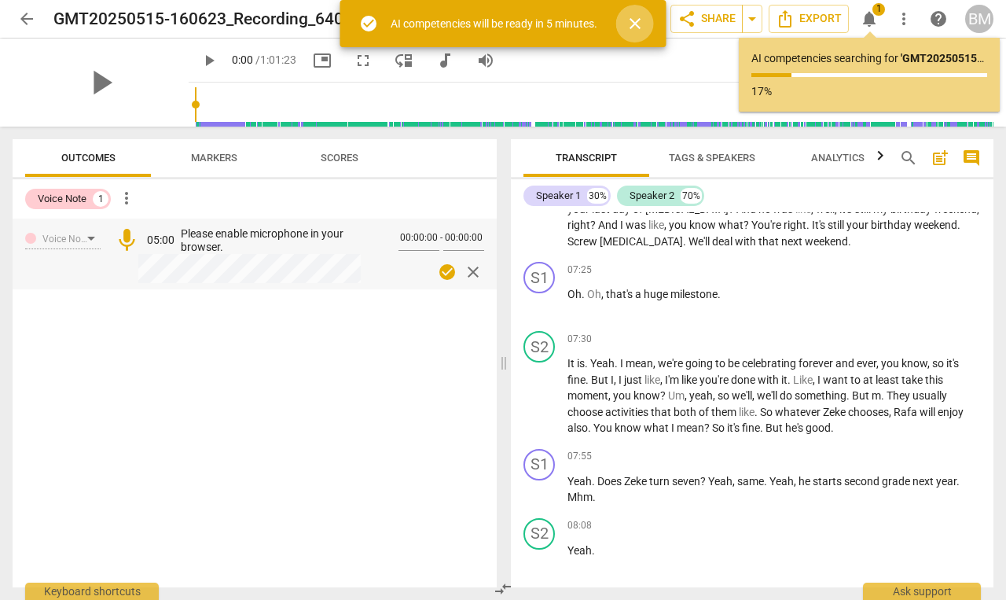
click at [635, 27] on span "close" at bounding box center [635, 23] width 19 height 19
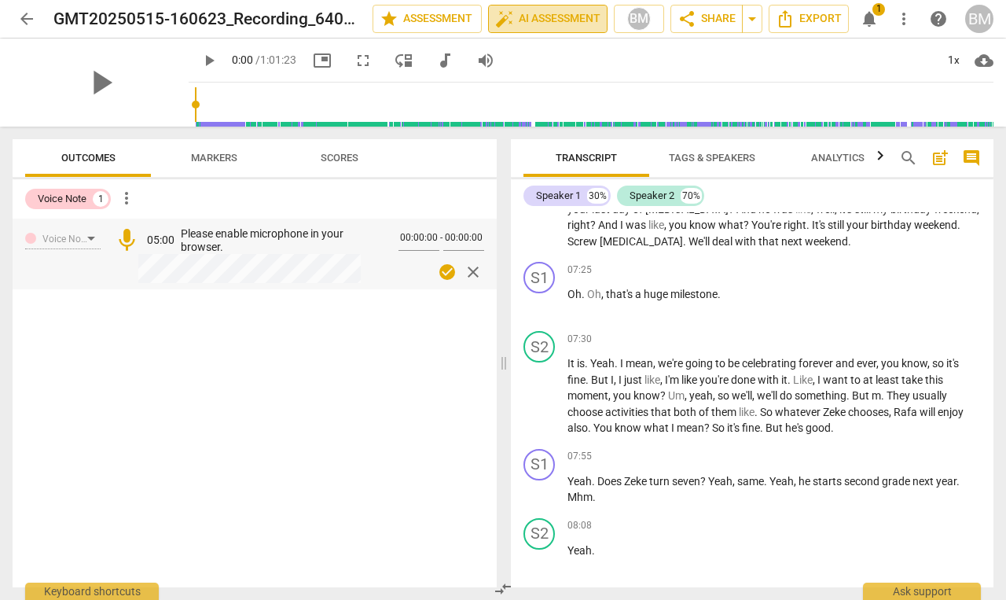
click at [540, 16] on span "auto_fix_high AI Assessment" at bounding box center [547, 18] width 105 height 19
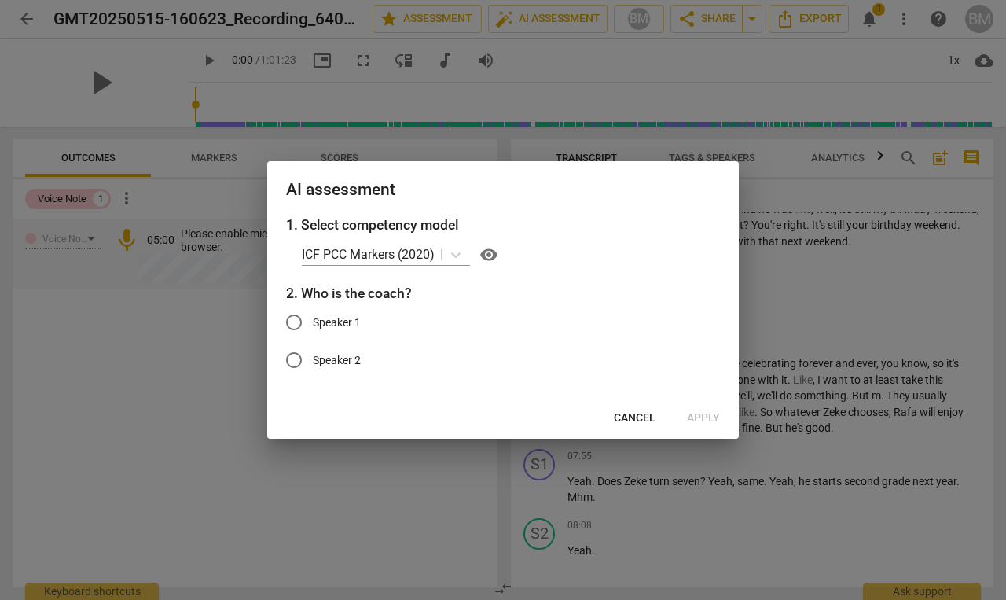
click at [308, 321] on input "Speaker 1" at bounding box center [294, 322] width 38 height 38
radio input "true"
click at [706, 420] on span "Apply" at bounding box center [703, 418] width 33 height 16
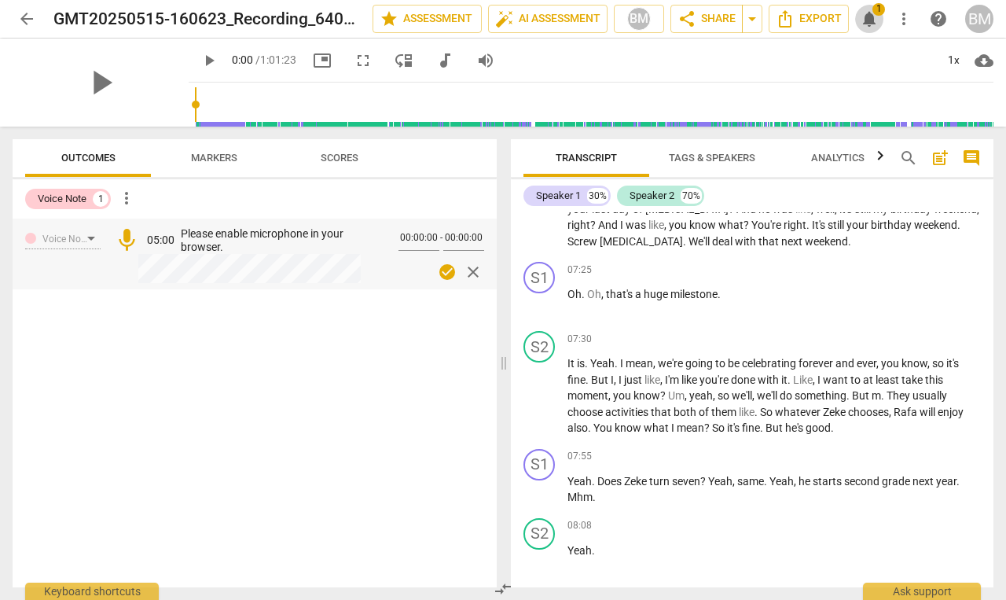
click at [867, 21] on span "notifications" at bounding box center [869, 18] width 19 height 19
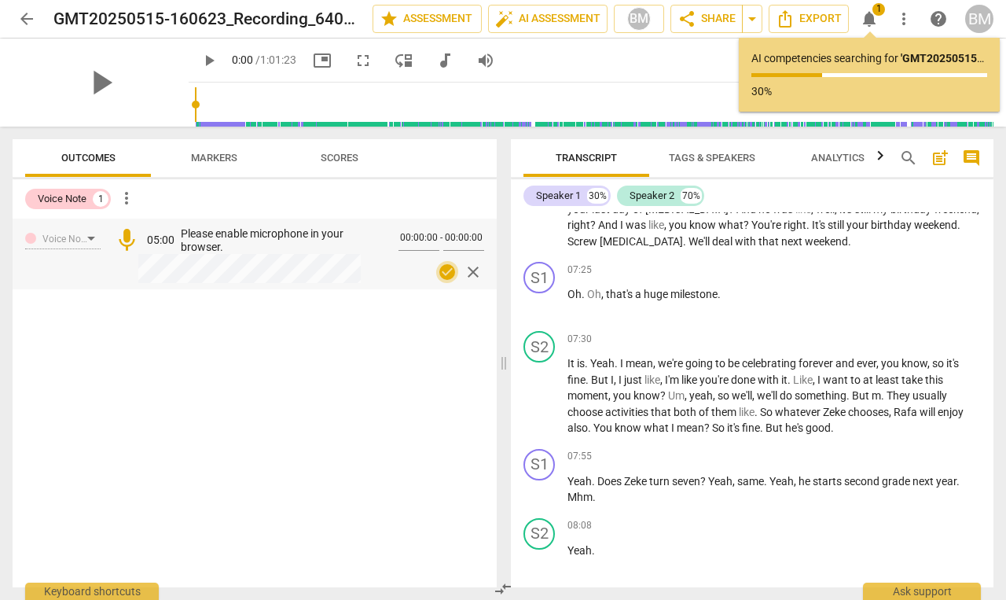
click at [445, 270] on span "check_circle" at bounding box center [447, 271] width 19 height 19
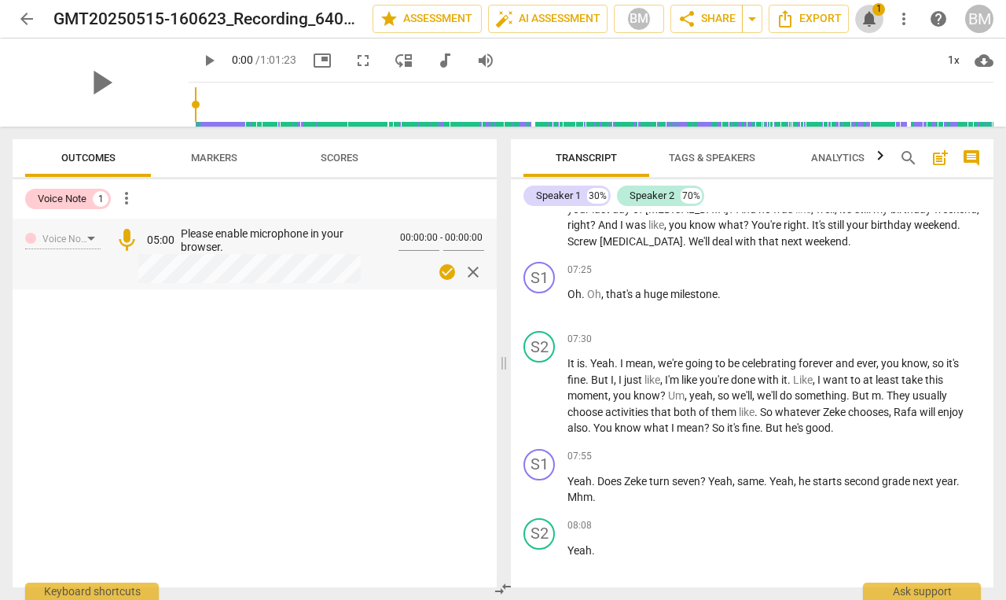
click at [871, 20] on span "notifications" at bounding box center [869, 18] width 19 height 19
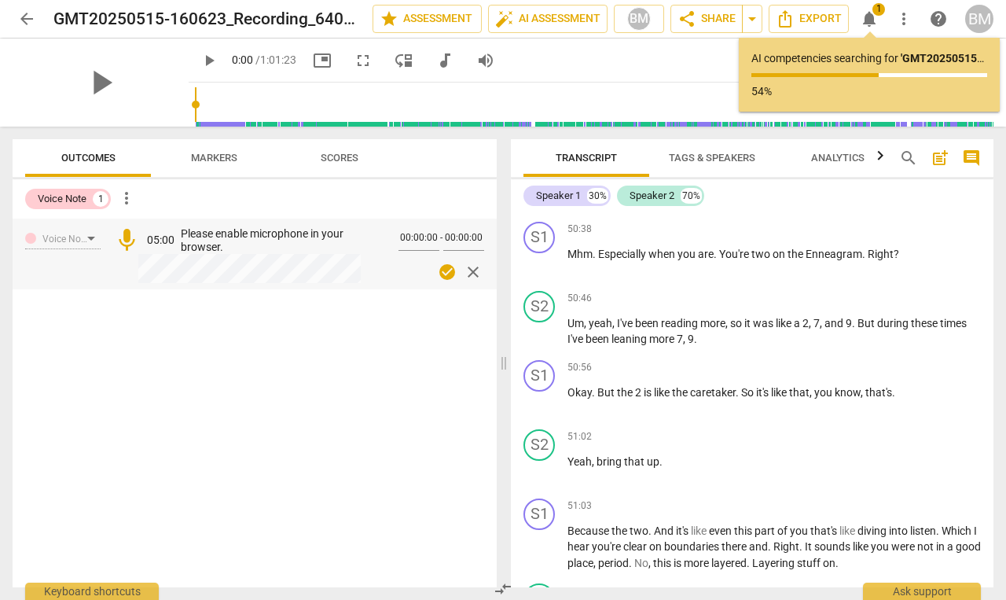
scroll to position [22633, 0]
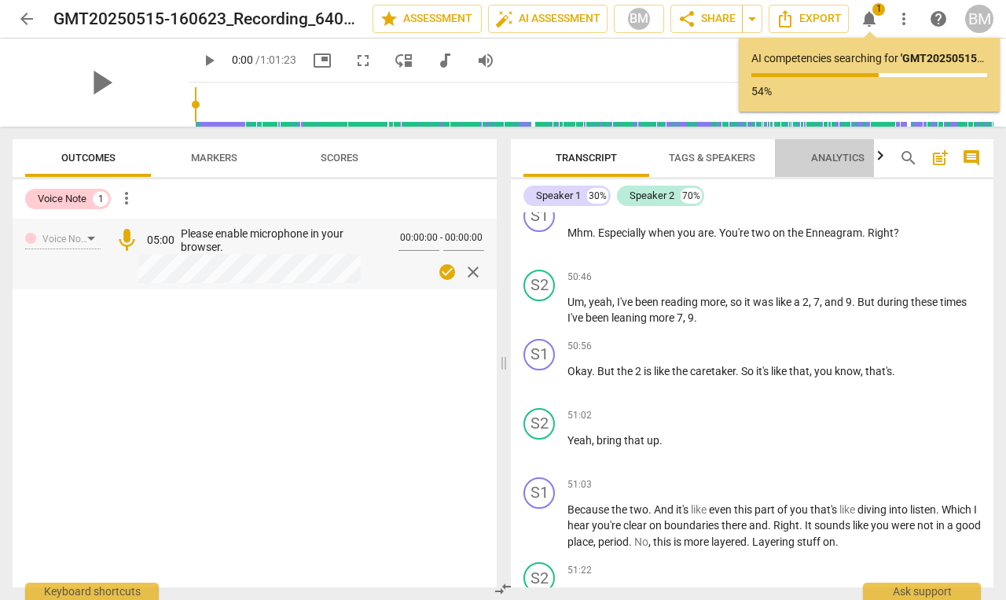
click at [829, 159] on span "Analytics" at bounding box center [837, 158] width 53 height 12
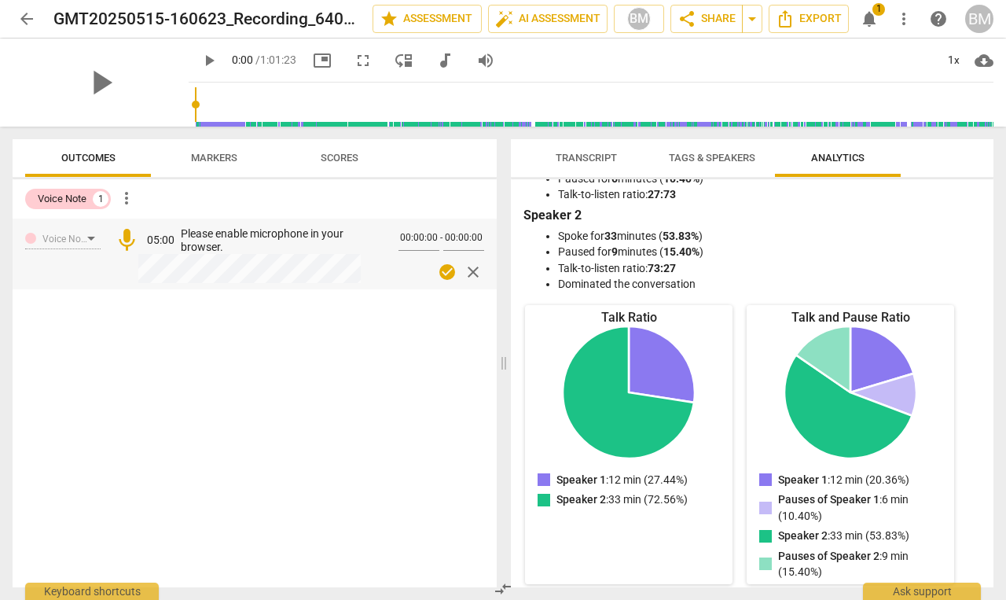
scroll to position [27, 0]
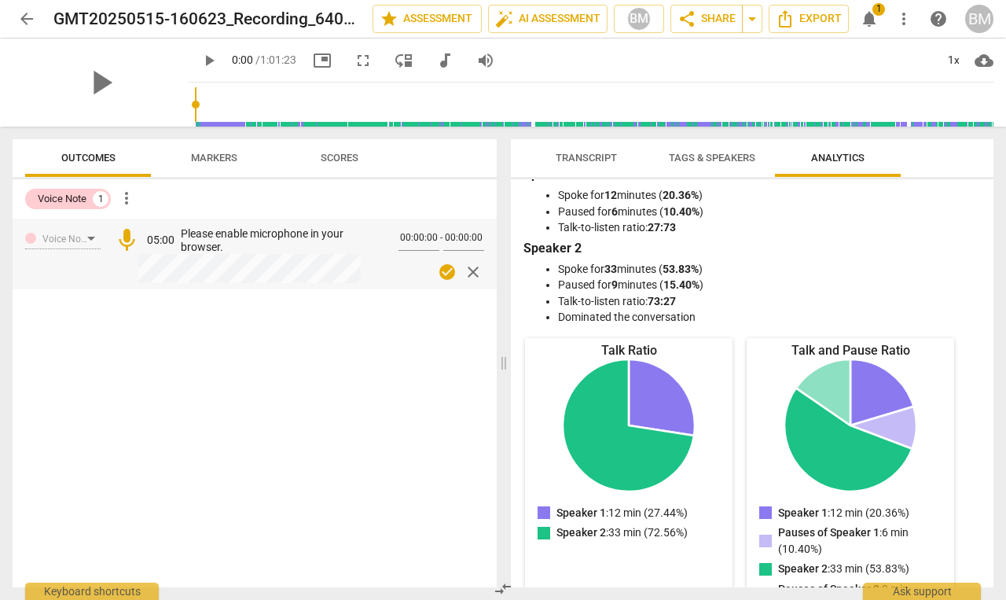
click at [732, 152] on span "Tags & Speakers" at bounding box center [712, 158] width 86 height 12
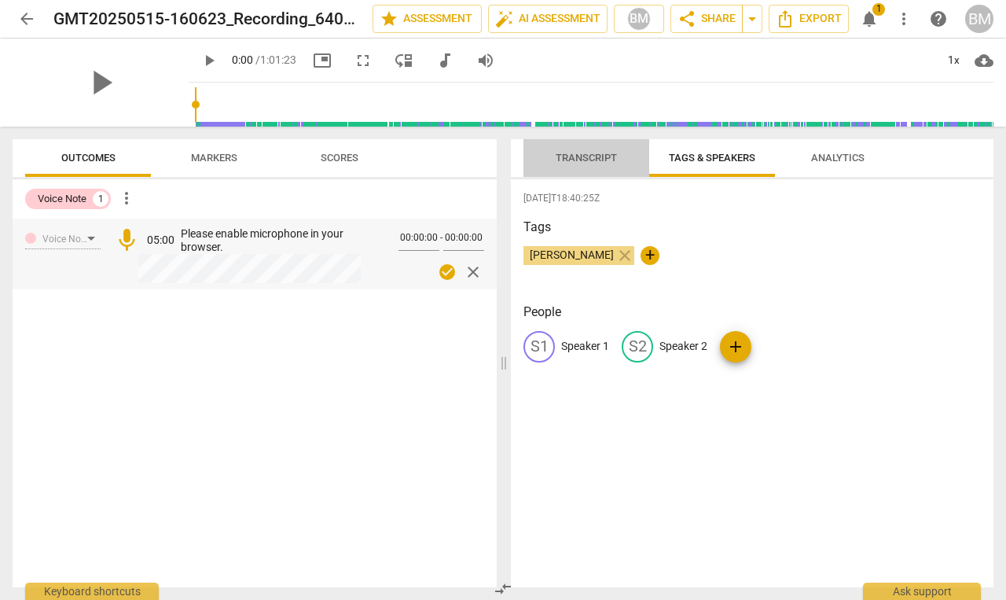
click at [590, 160] on span "Transcript" at bounding box center [586, 158] width 61 height 12
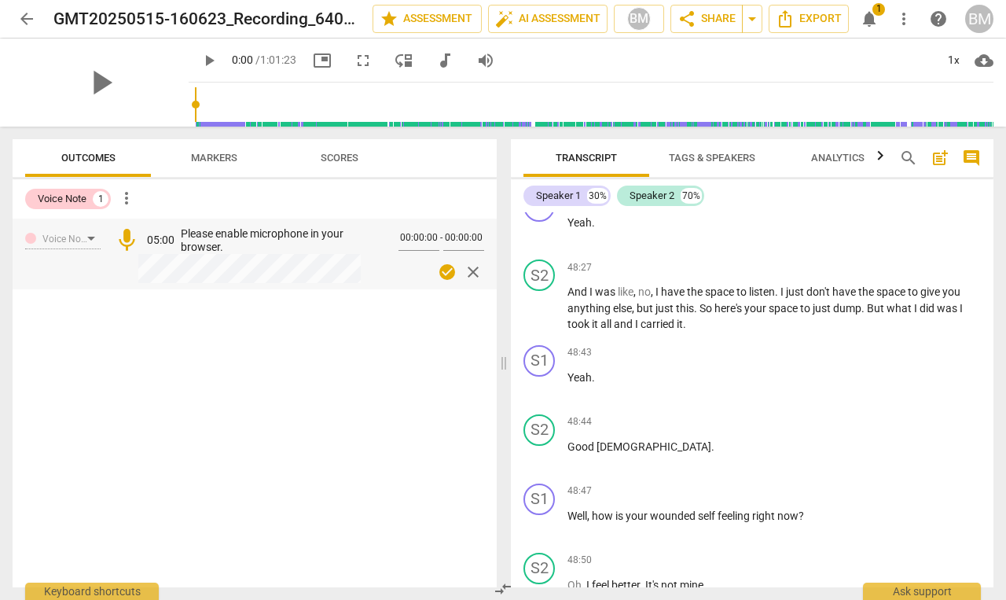
scroll to position [21382, 0]
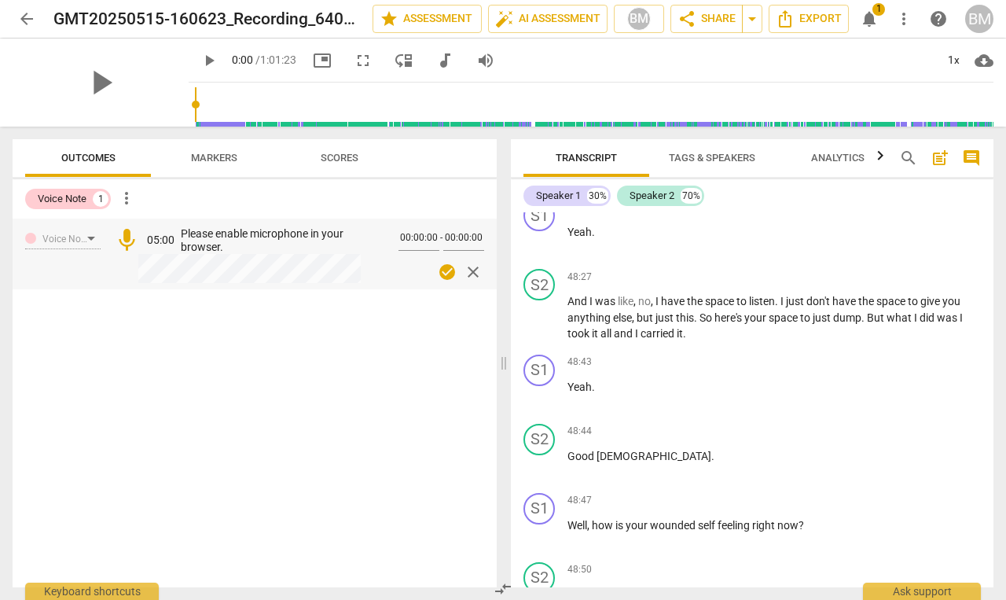
click at [868, 19] on span "notifications" at bounding box center [869, 18] width 19 height 19
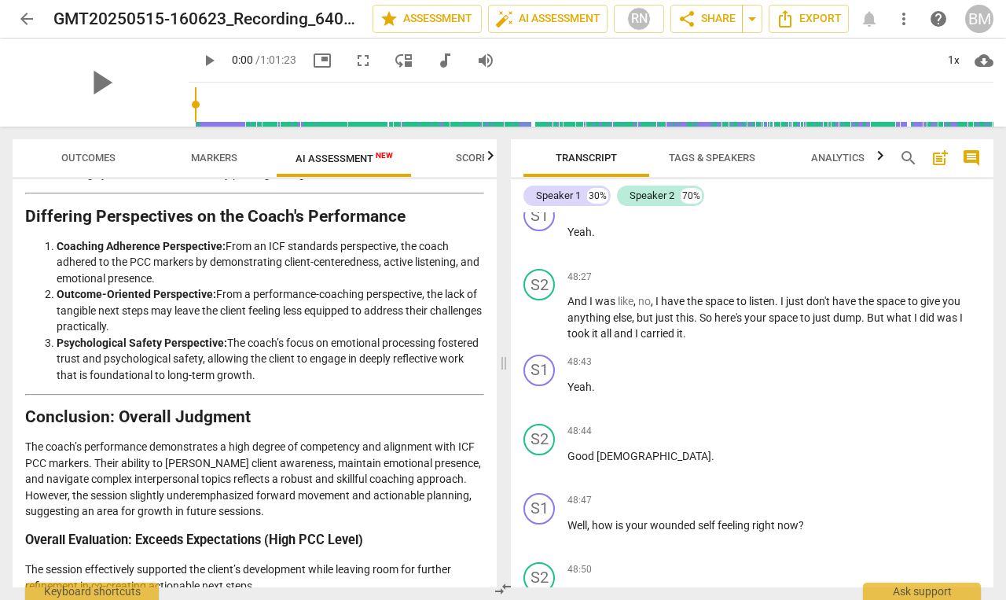
scroll to position [2371, 0]
